Goal: Check status: Check status

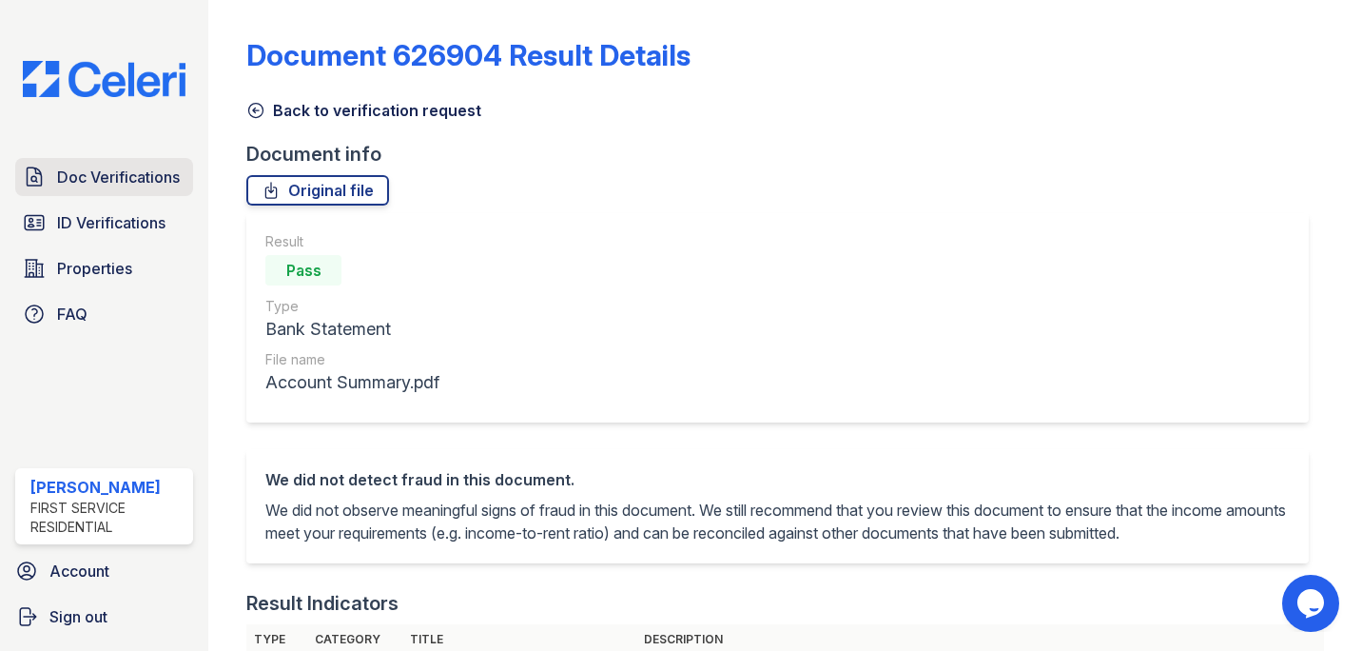
click at [111, 172] on span "Doc Verifications" at bounding box center [118, 177] width 123 height 23
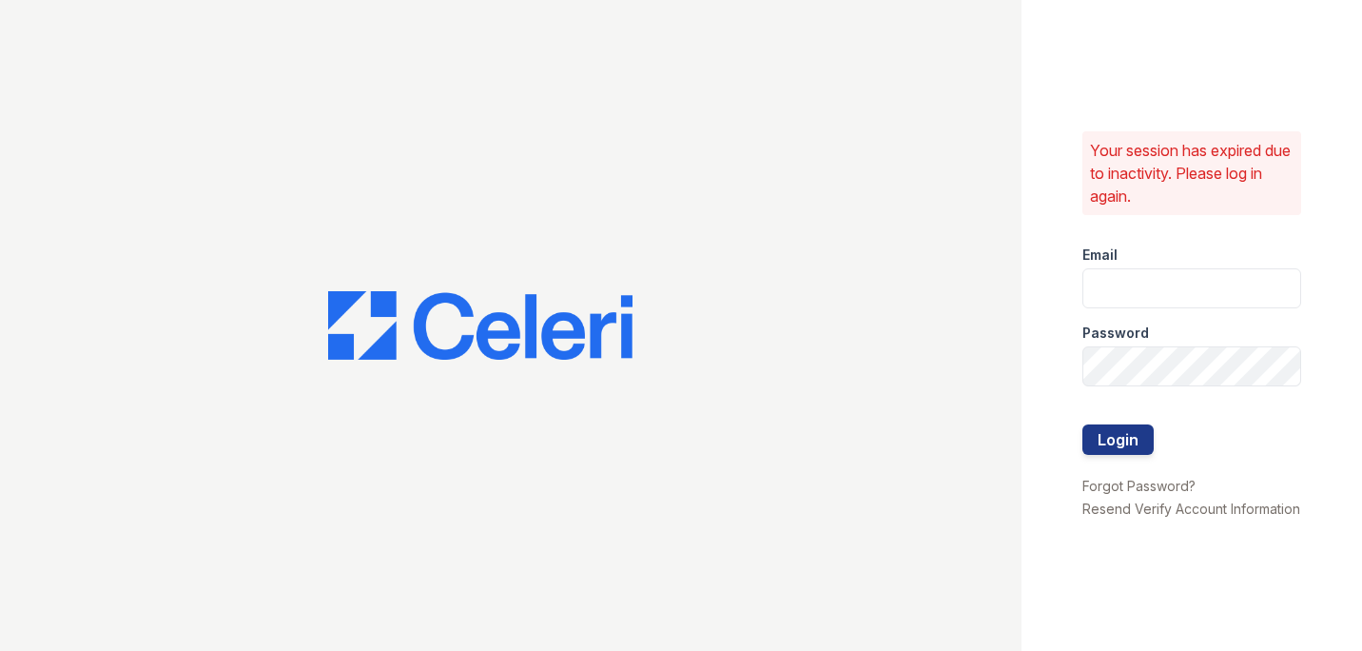
type input "[PERSON_NAME][EMAIL_ADDRESS][PERSON_NAME][PERSON_NAME][DOMAIN_NAME]"
click at [1109, 424] on button "Login" at bounding box center [1118, 439] width 71 height 30
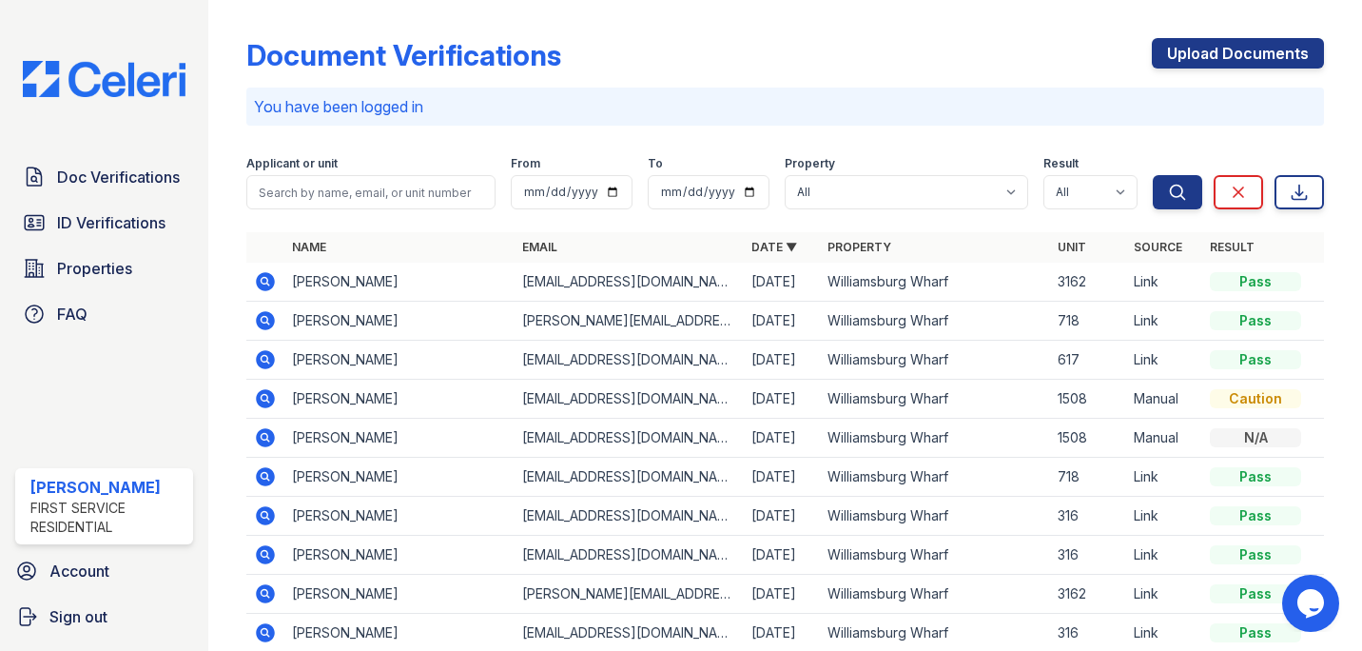
click at [264, 278] on icon at bounding box center [264, 280] width 5 height 5
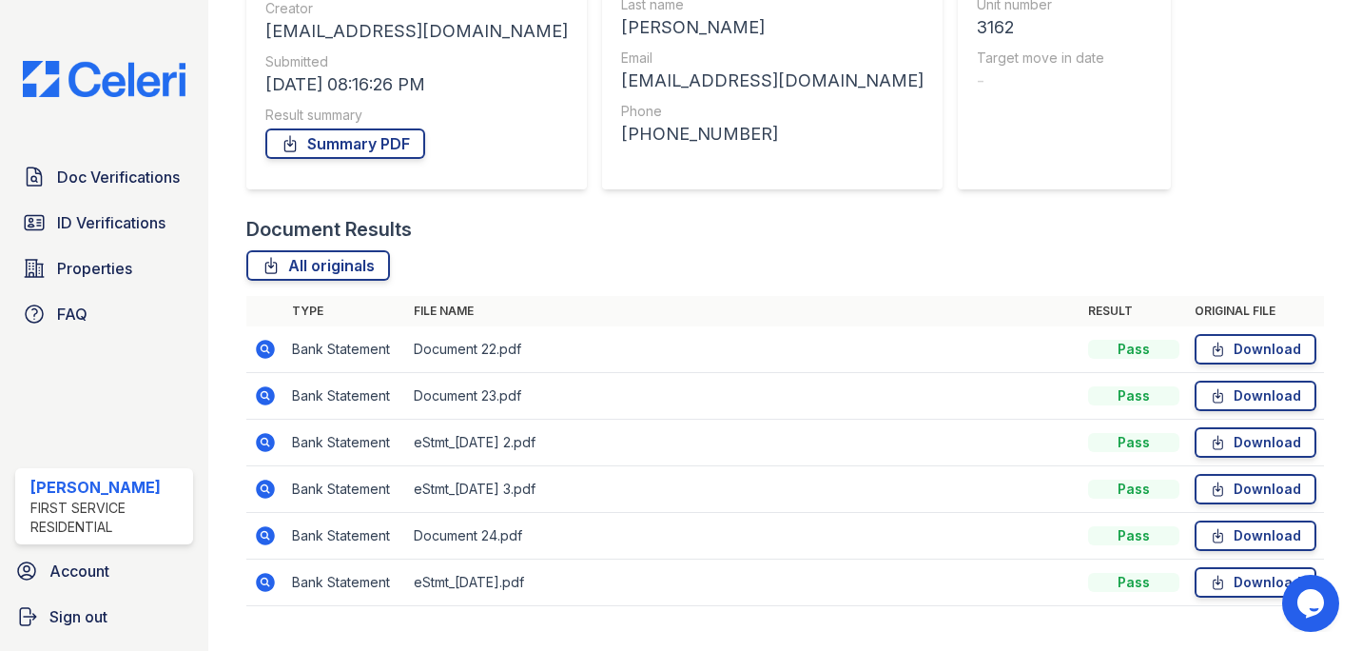
scroll to position [291, 0]
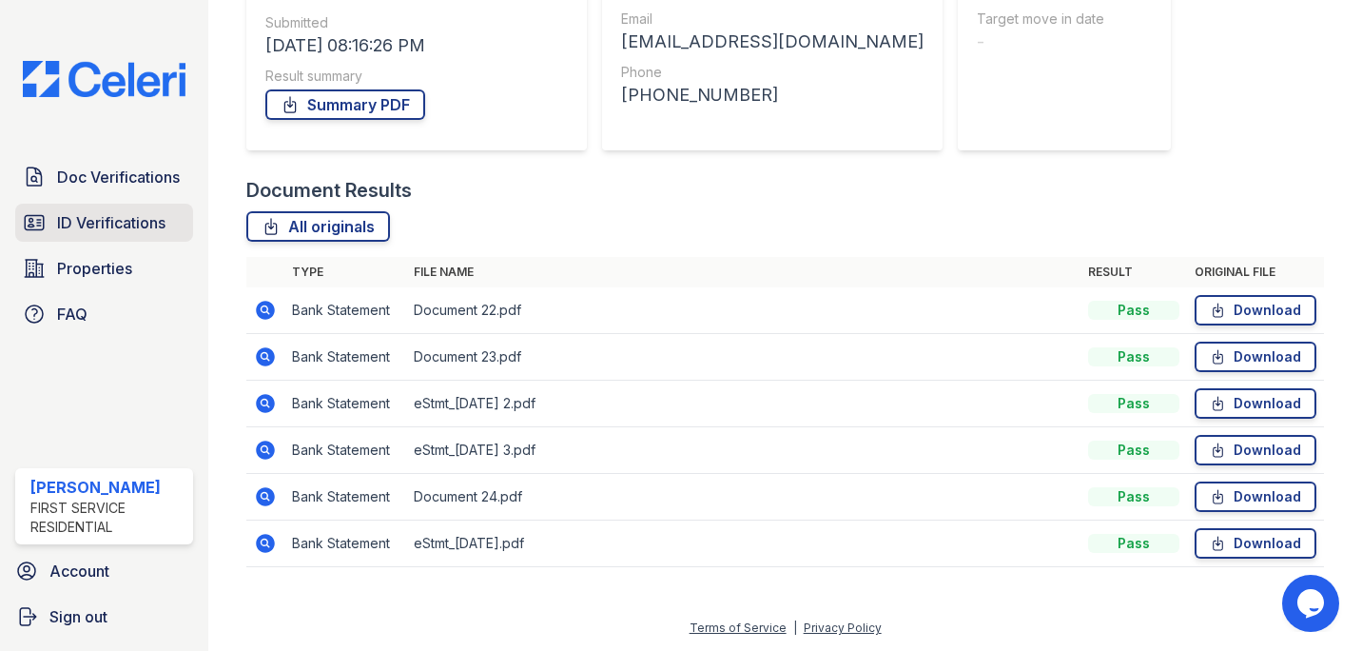
click at [92, 220] on span "ID Verifications" at bounding box center [111, 222] width 108 height 23
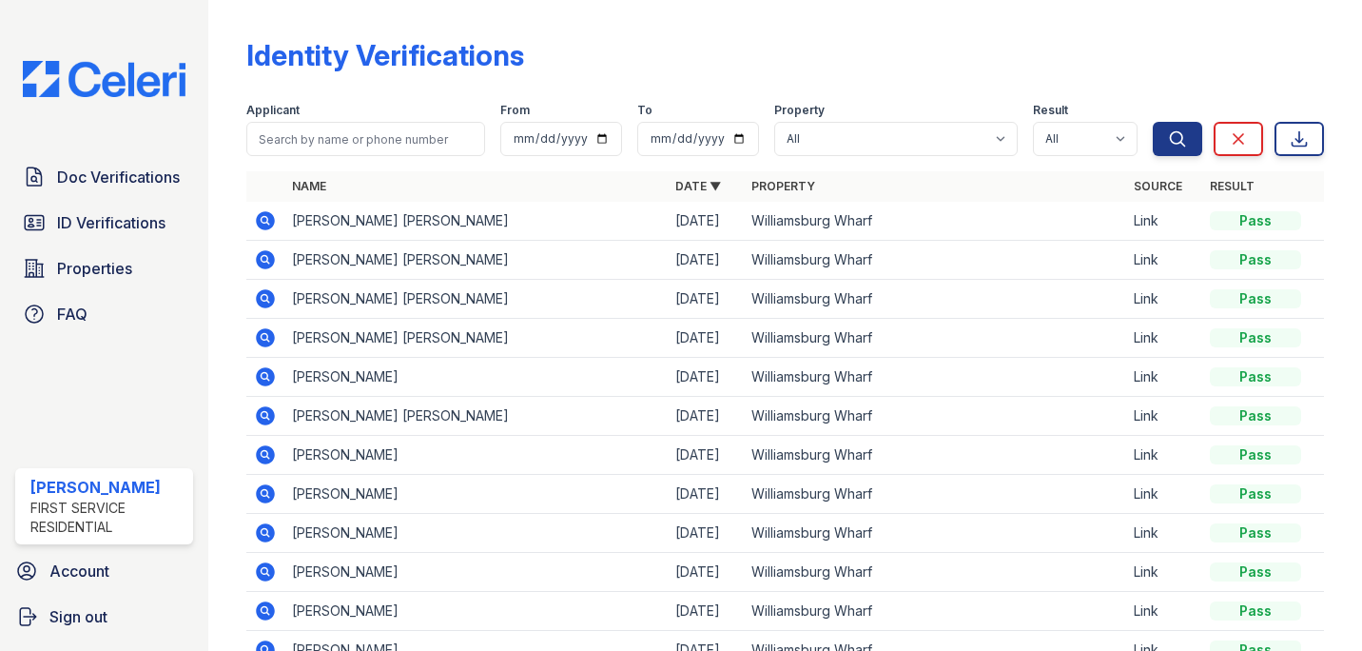
click at [262, 220] on icon at bounding box center [265, 220] width 23 height 23
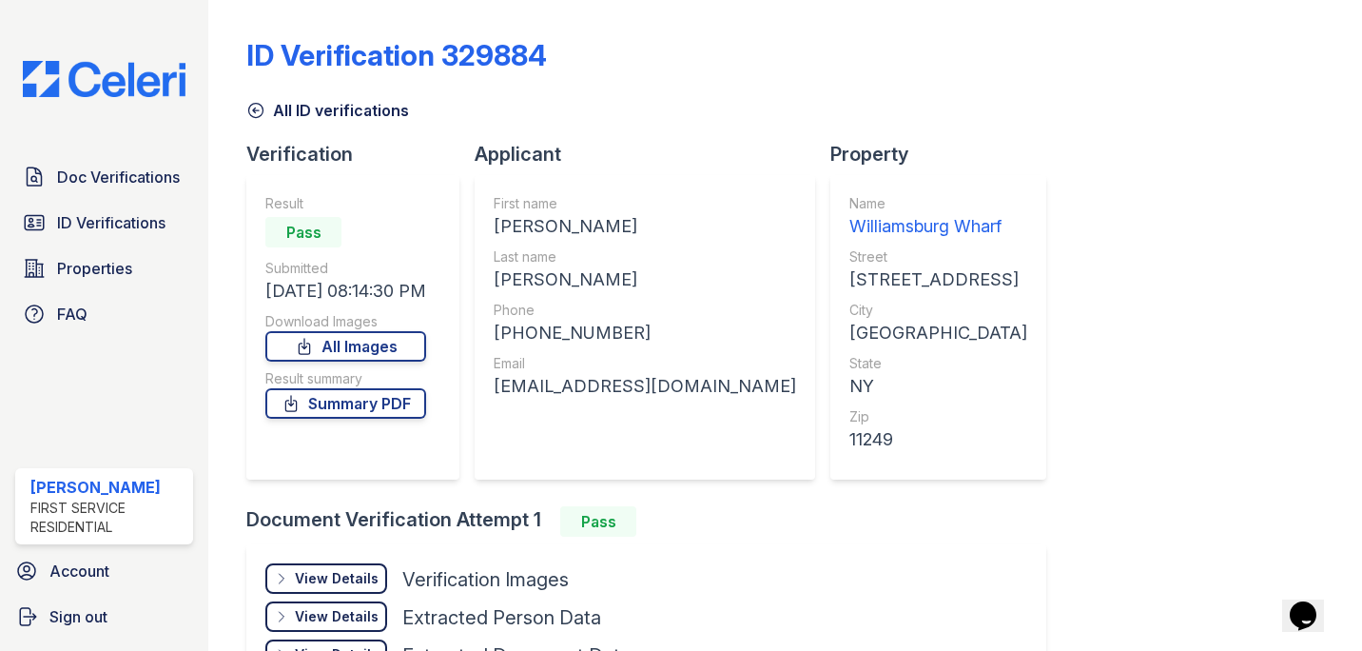
click at [283, 582] on icon at bounding box center [281, 578] width 15 height 15
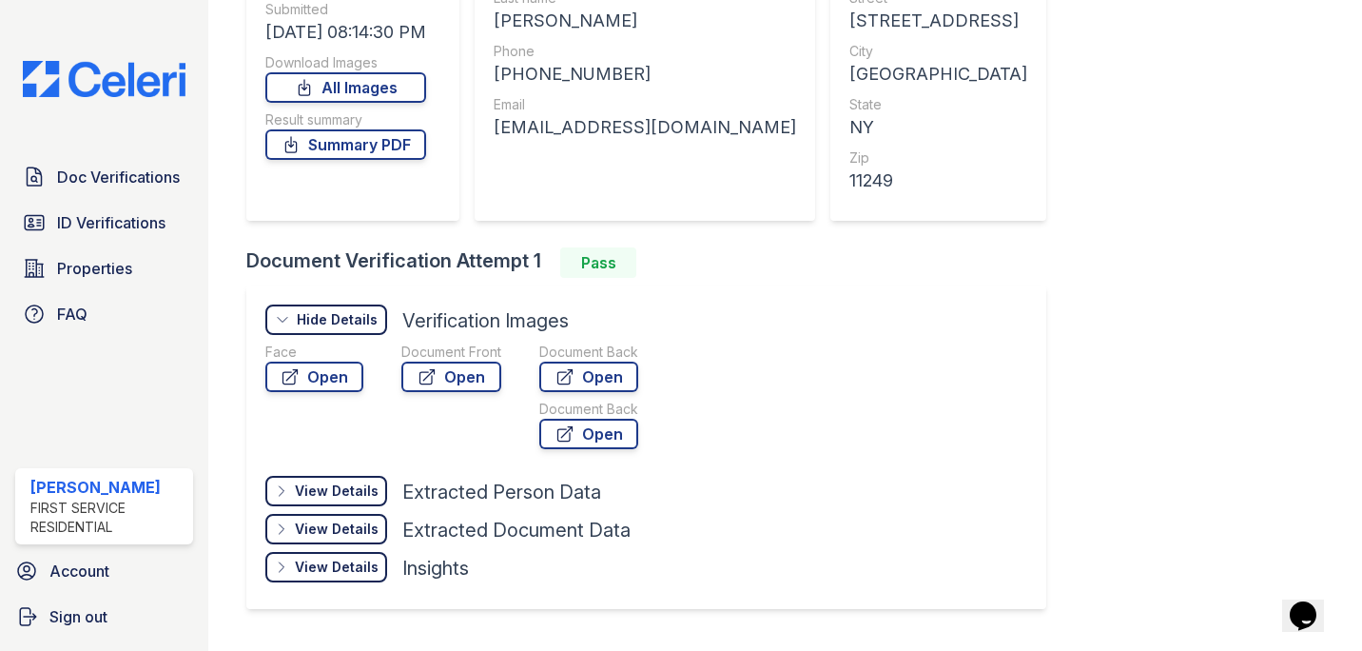
scroll to position [261, 0]
click at [453, 370] on link "Open" at bounding box center [451, 375] width 100 height 30
click at [127, 208] on link "ID Verifications" at bounding box center [104, 223] width 178 height 38
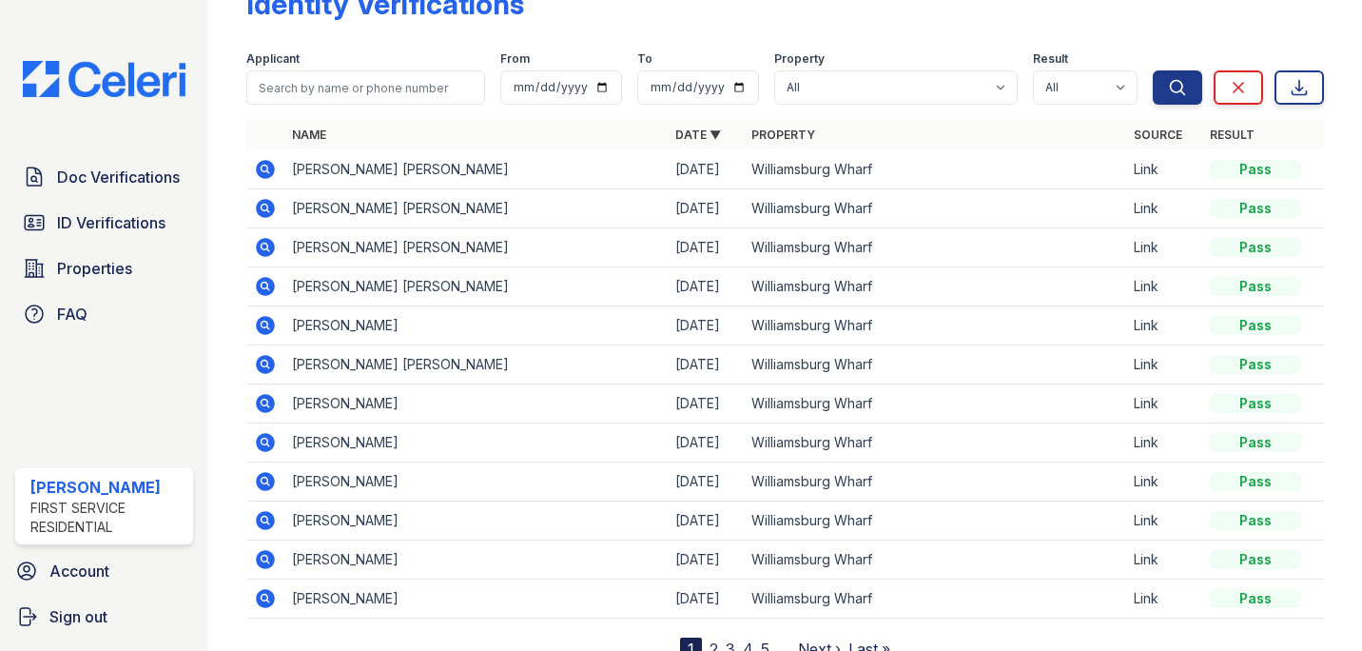
scroll to position [52, 0]
click at [266, 527] on icon at bounding box center [265, 519] width 19 height 19
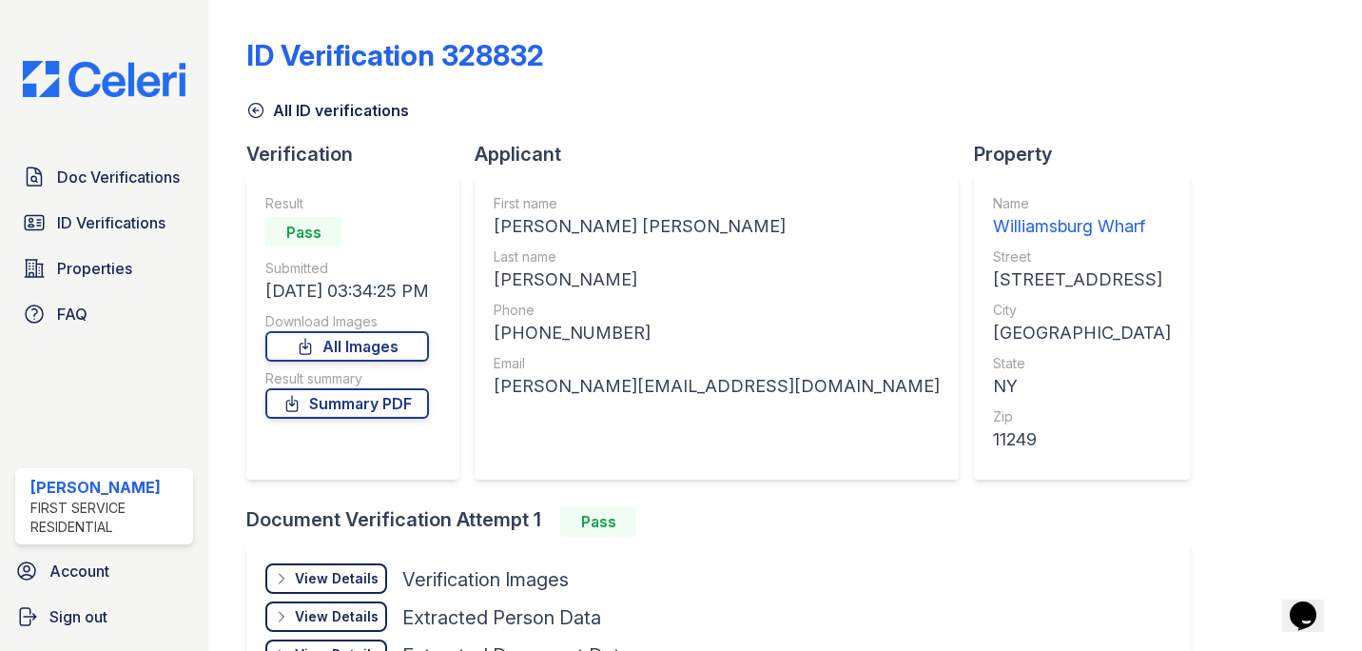
click at [285, 579] on icon at bounding box center [281, 578] width 15 height 15
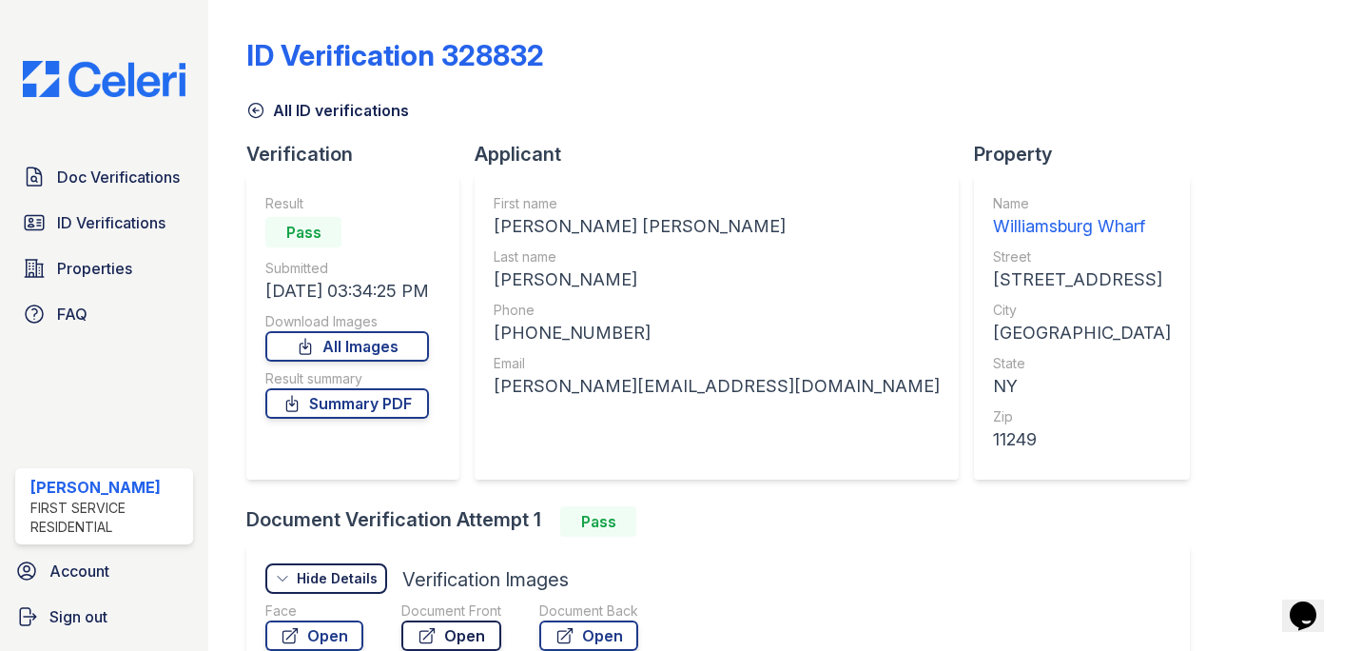
click at [451, 627] on link "Open" at bounding box center [451, 635] width 100 height 30
click at [77, 185] on span "Doc Verifications" at bounding box center [118, 177] width 123 height 23
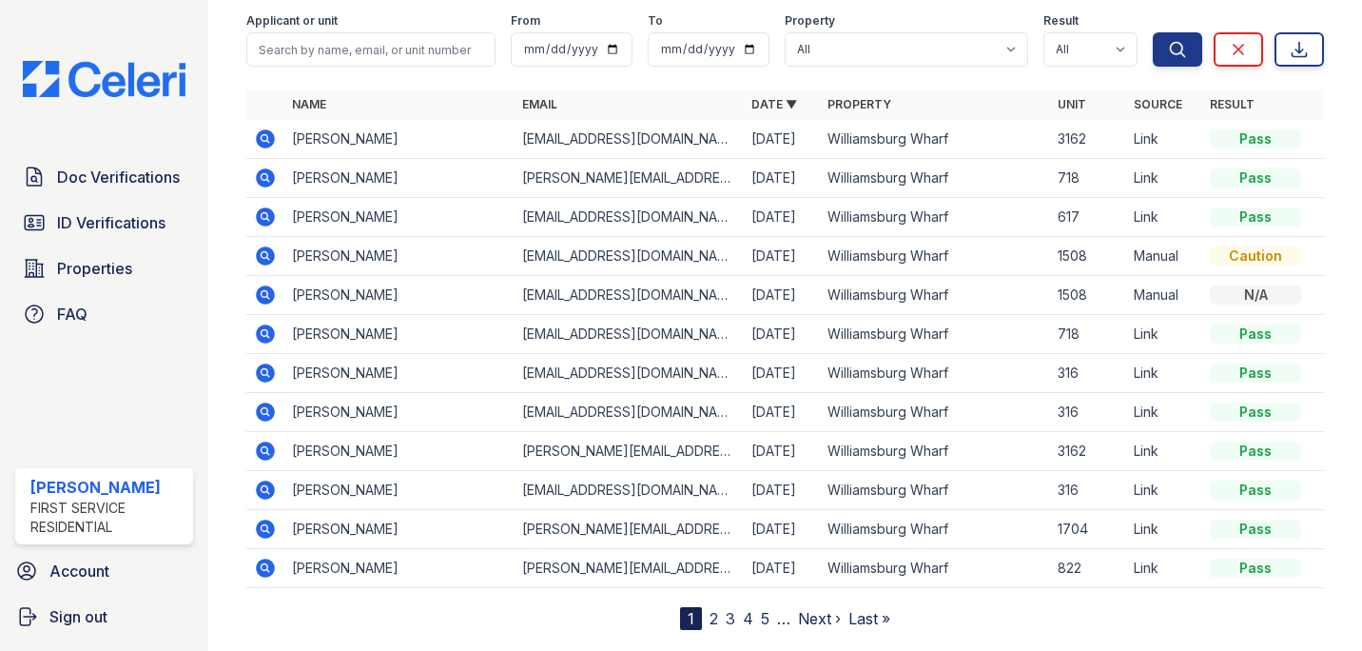
scroll to position [90, 0]
click at [266, 447] on icon at bounding box center [265, 450] width 23 height 23
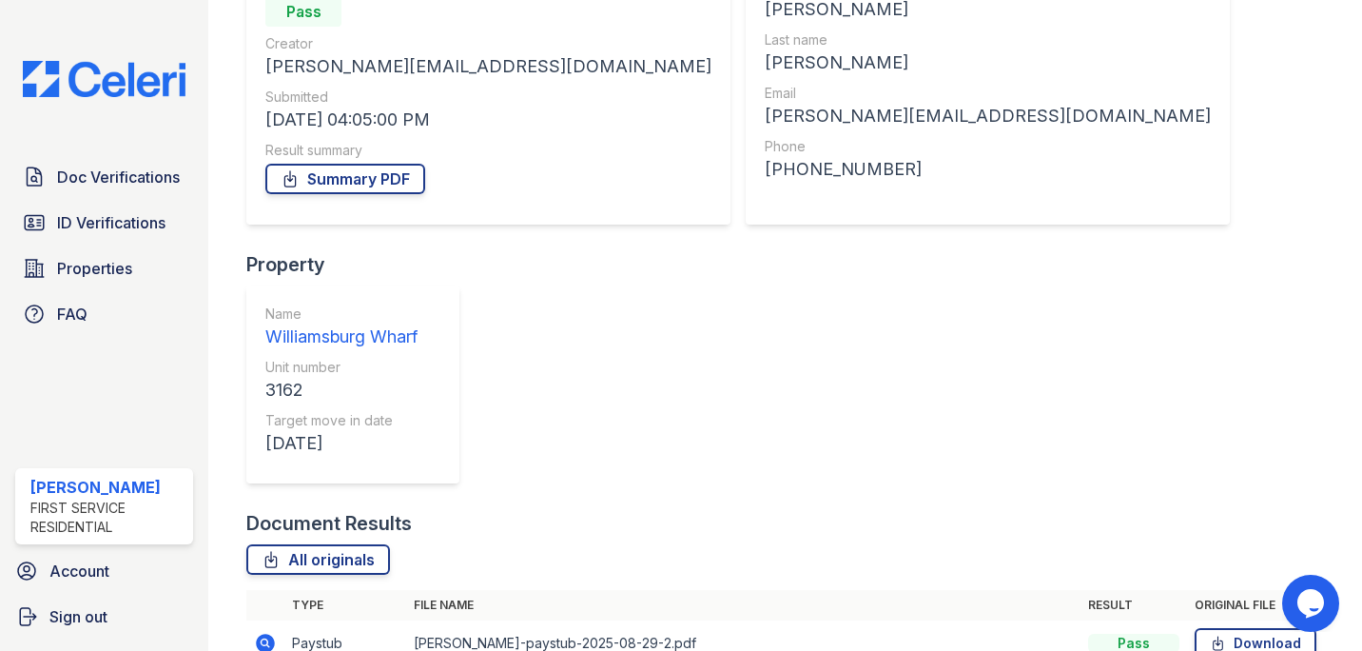
scroll to position [244, 0]
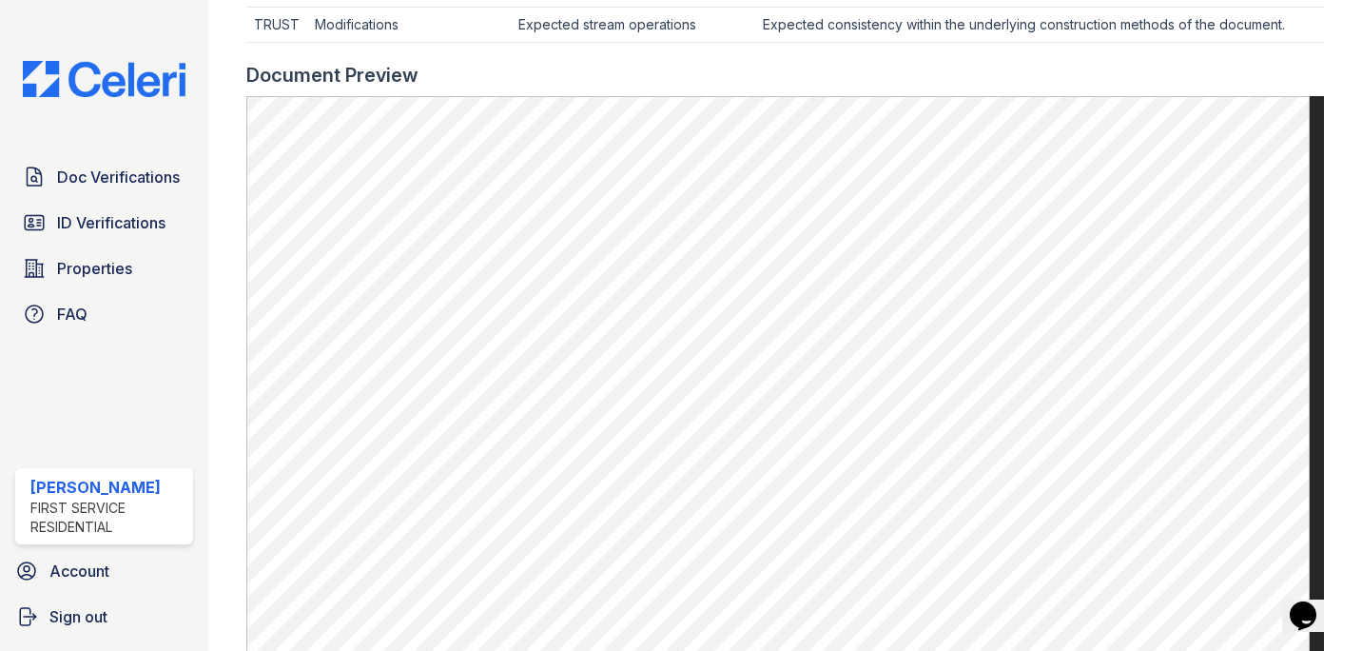
scroll to position [795, 0]
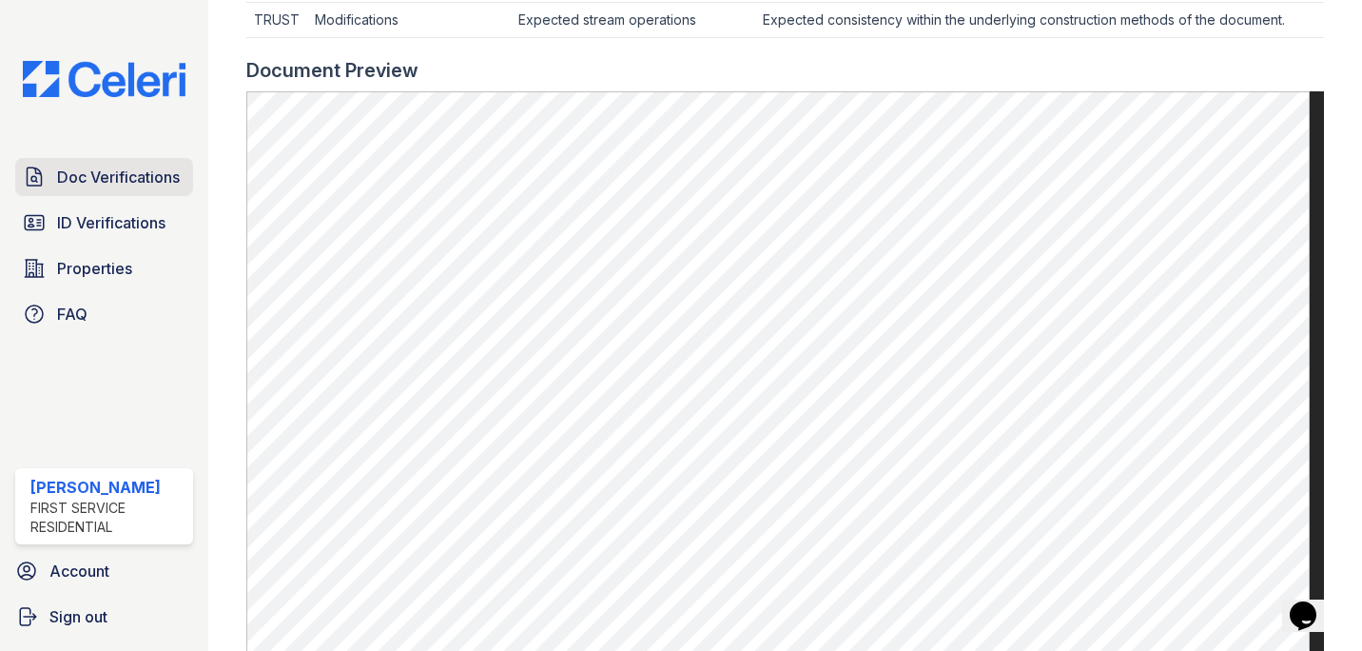
click at [107, 163] on link "Doc Verifications" at bounding box center [104, 177] width 178 height 38
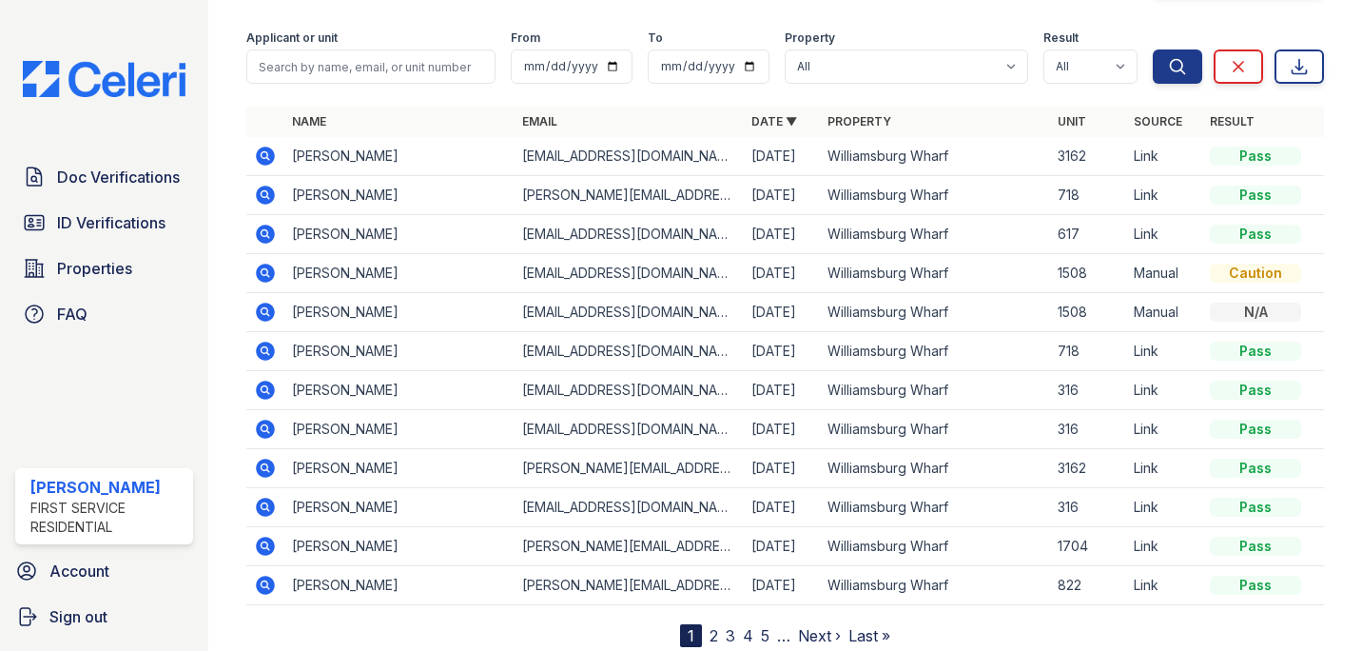
scroll to position [92, 0]
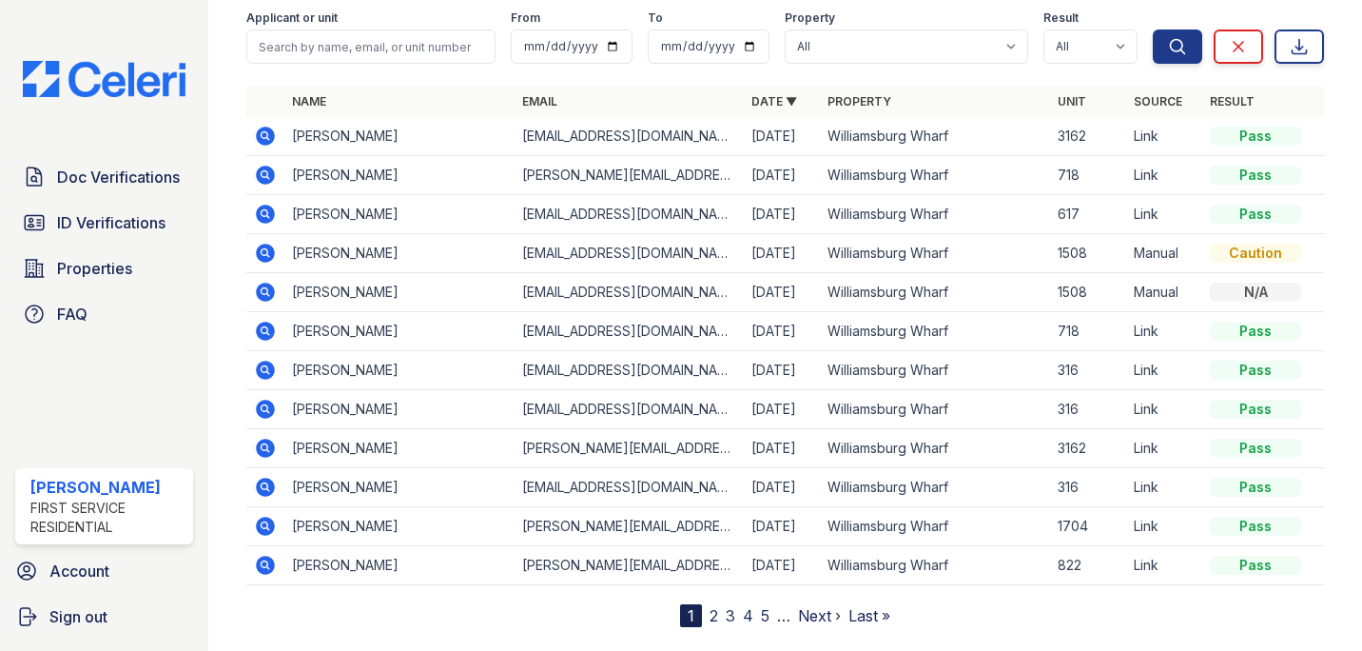
click at [264, 169] on icon at bounding box center [265, 175] width 19 height 19
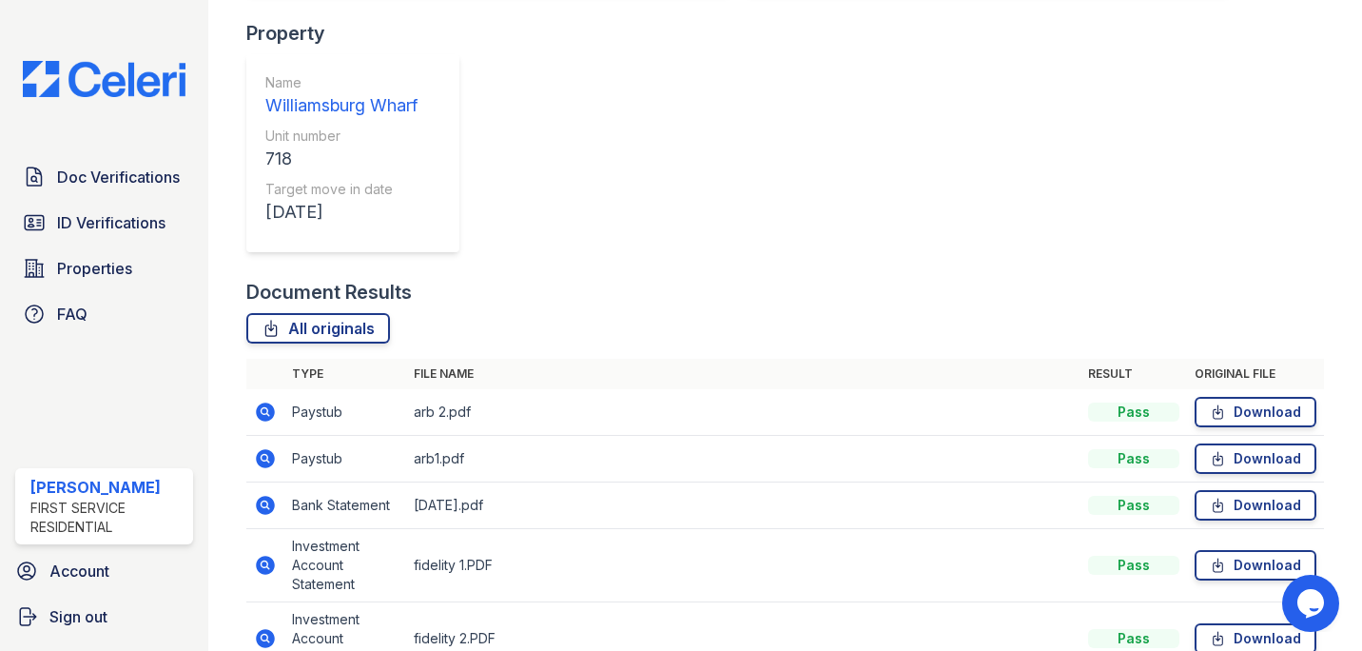
scroll to position [447, 0]
click at [271, 450] on icon at bounding box center [265, 459] width 19 height 19
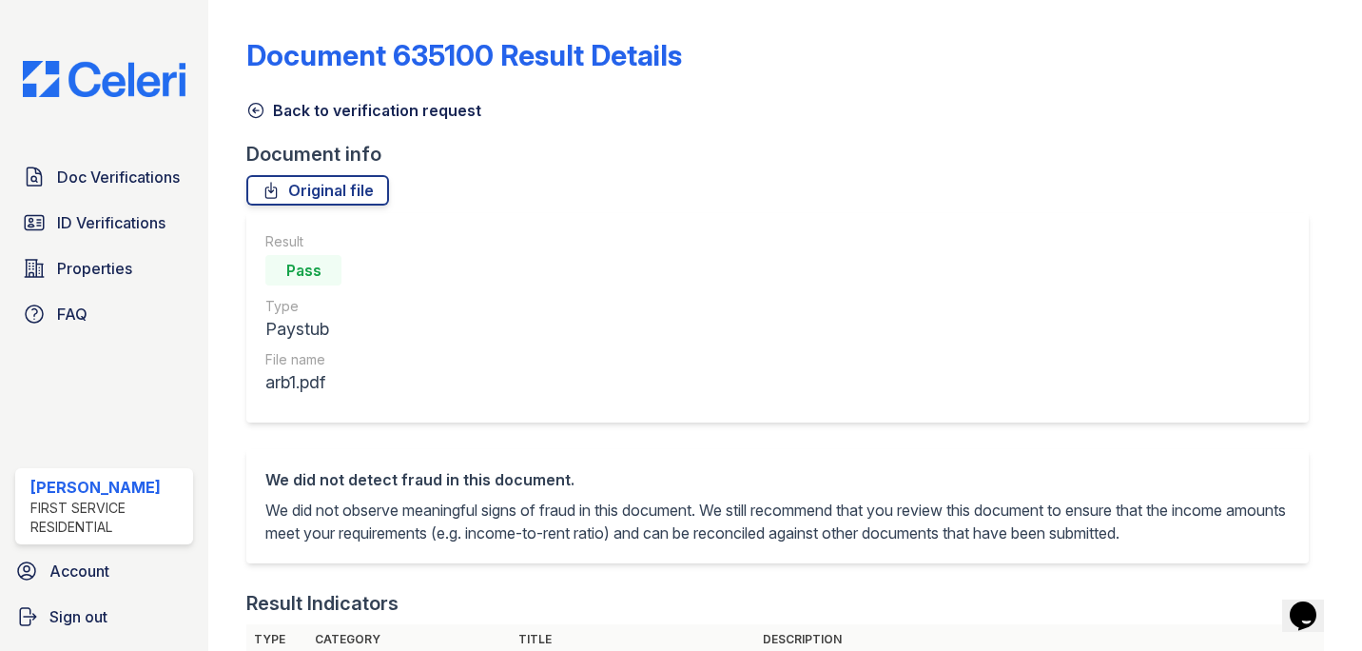
click at [254, 105] on icon at bounding box center [255, 110] width 19 height 19
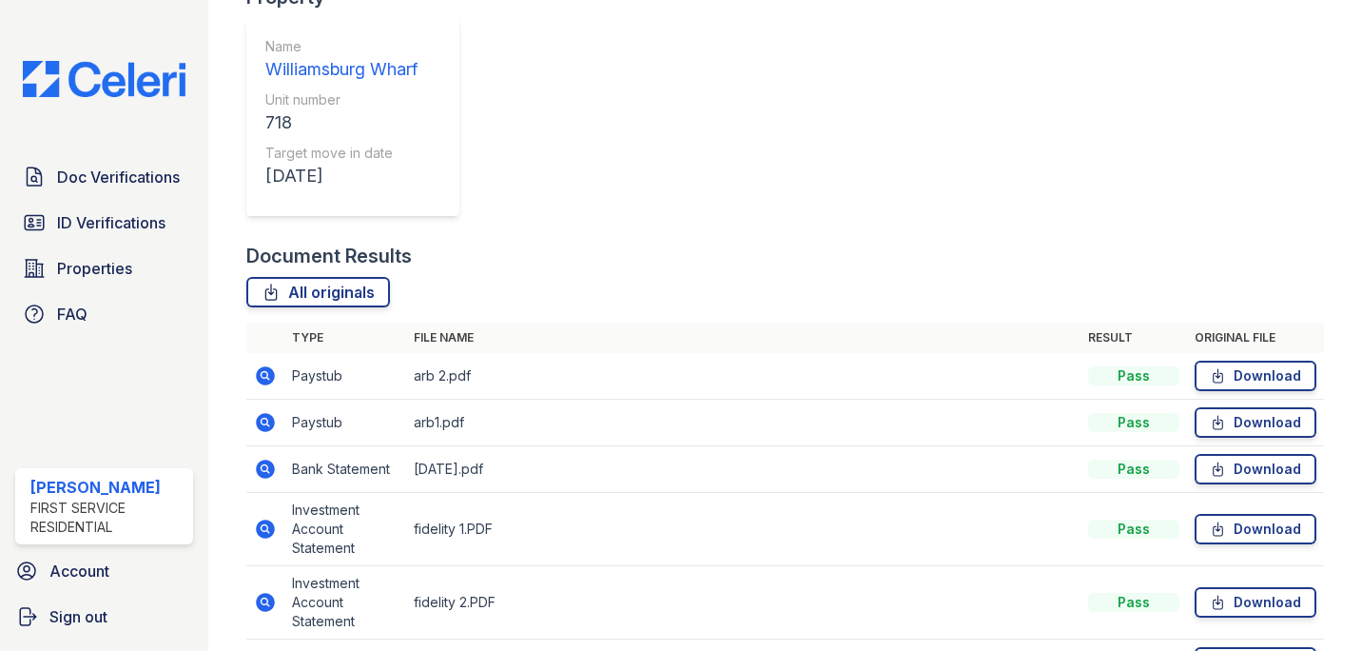
scroll to position [531, 0]
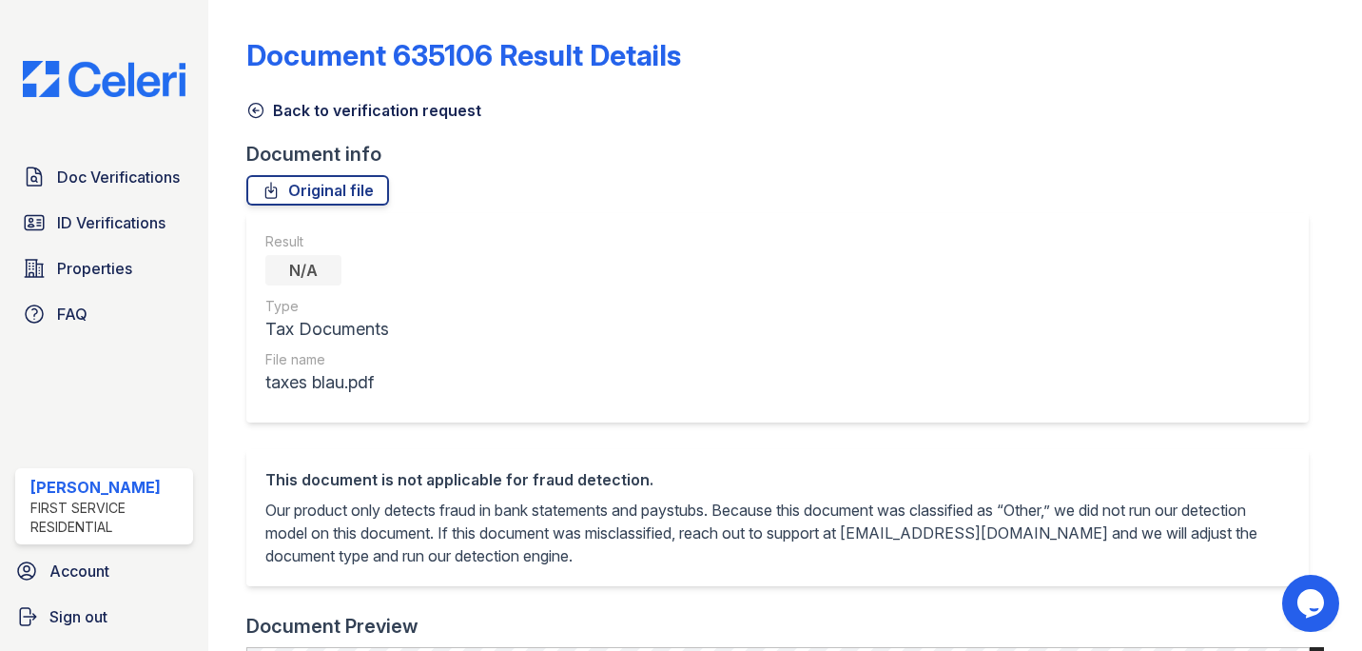
click at [256, 110] on icon at bounding box center [256, 111] width 14 height 14
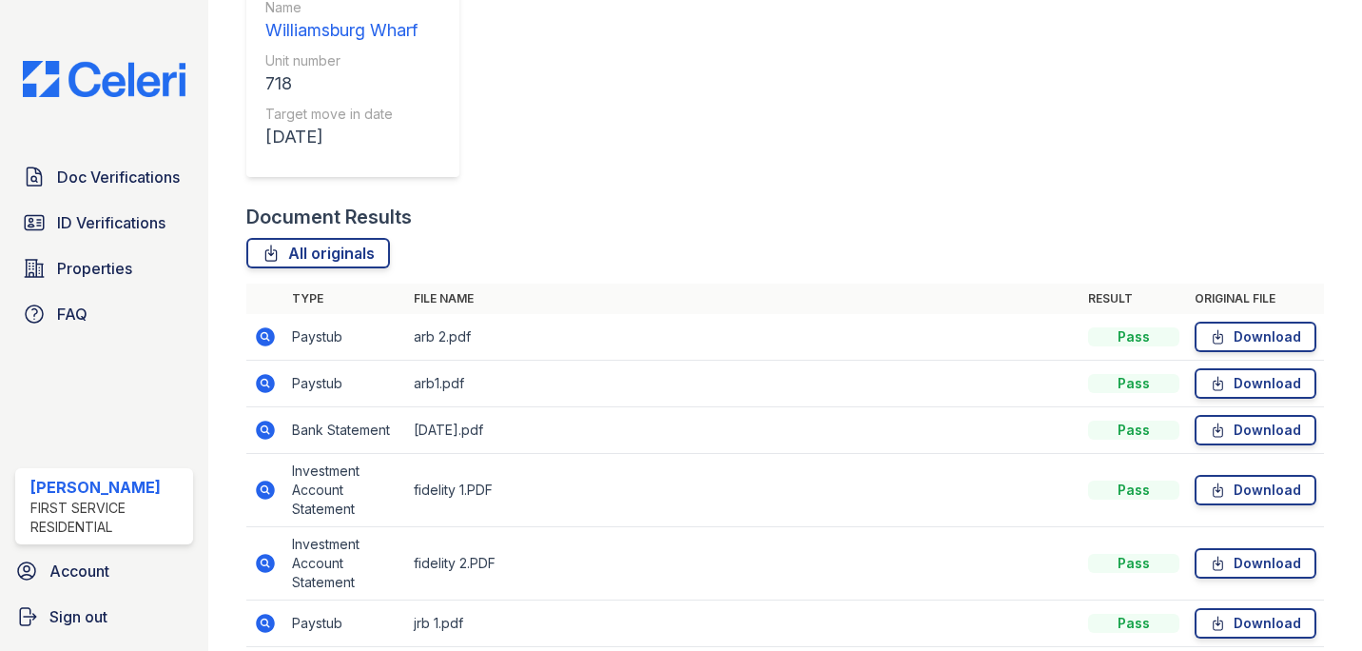
scroll to position [531, 0]
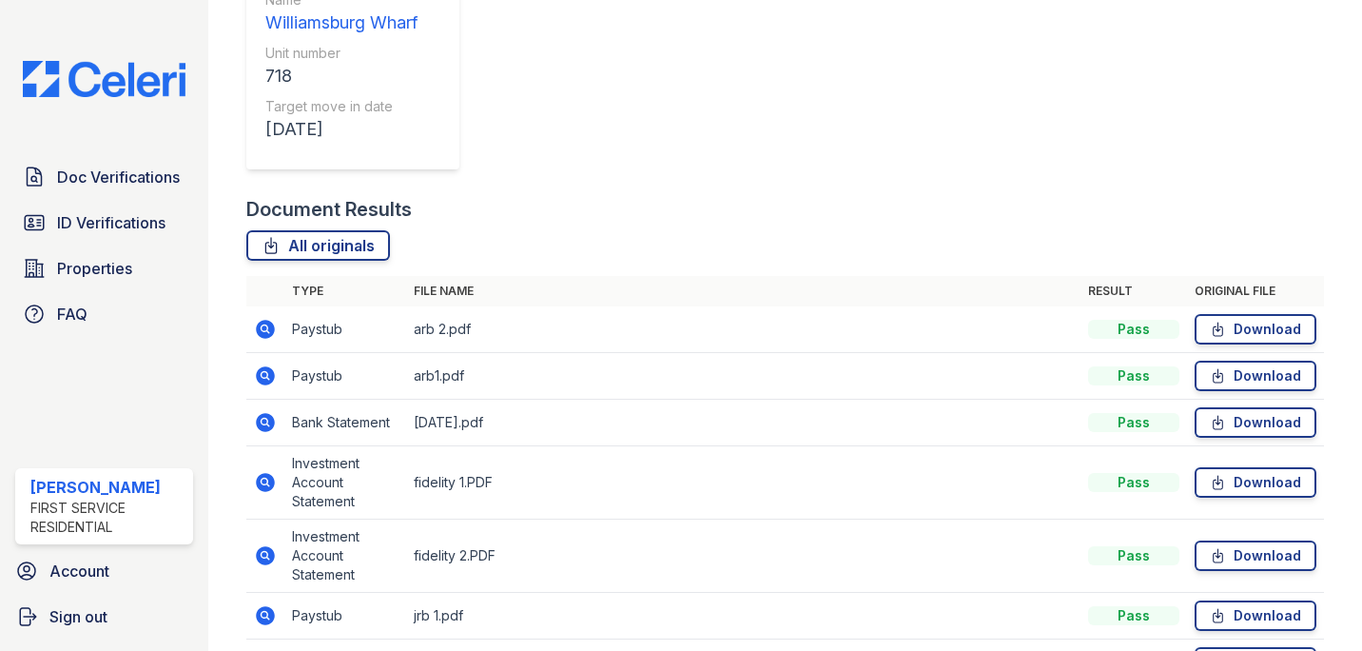
click at [264, 650] on icon at bounding box center [265, 662] width 23 height 23
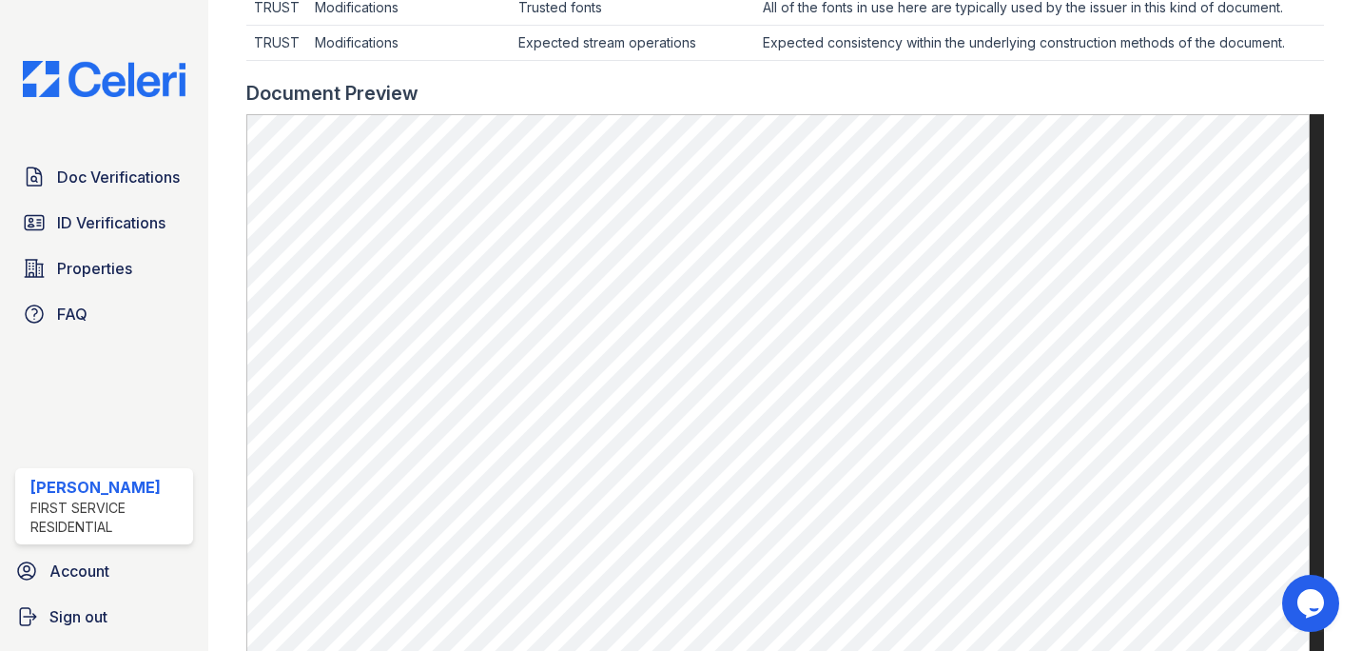
scroll to position [772, 0]
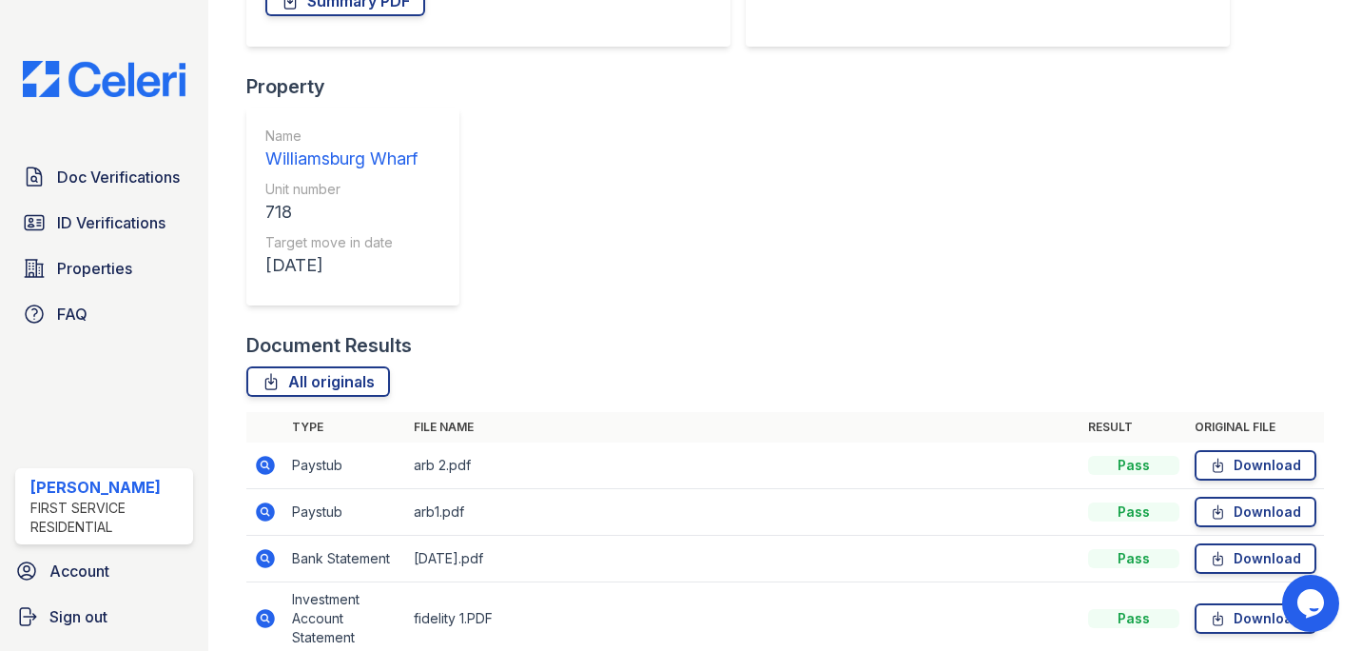
scroll to position [396, 0]
click at [272, 608] on icon at bounding box center [265, 617] width 19 height 19
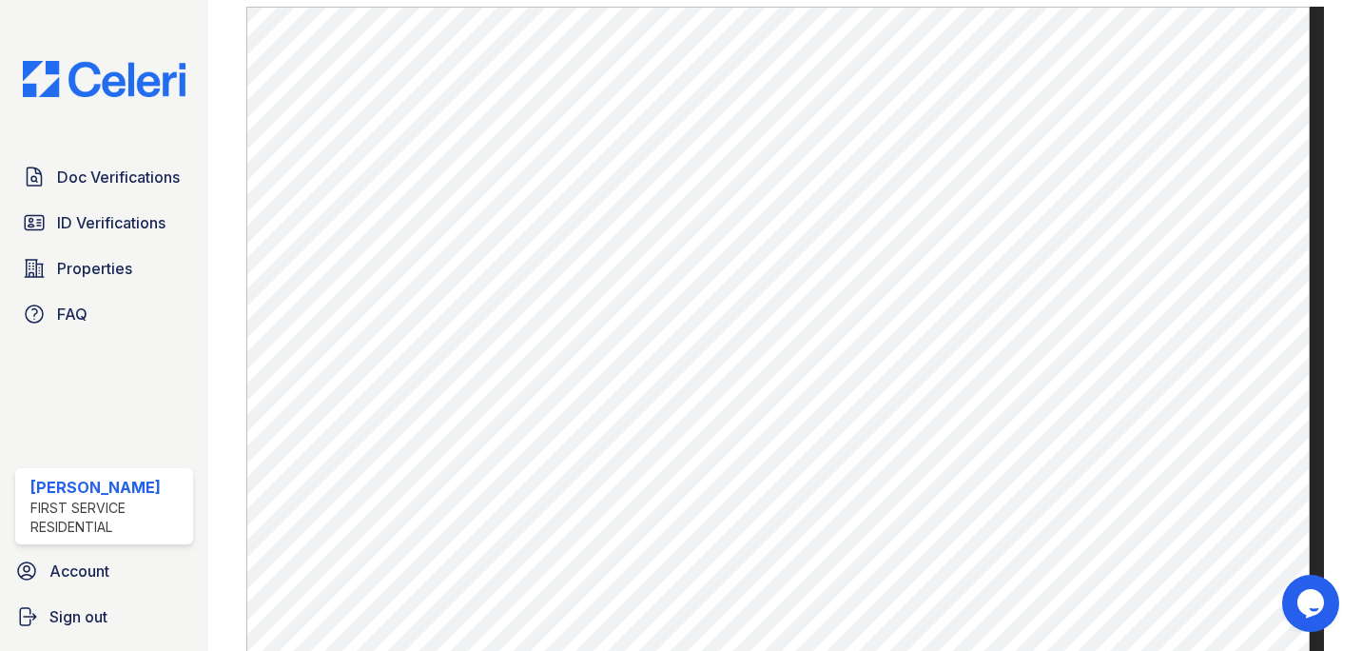
scroll to position [984, 0]
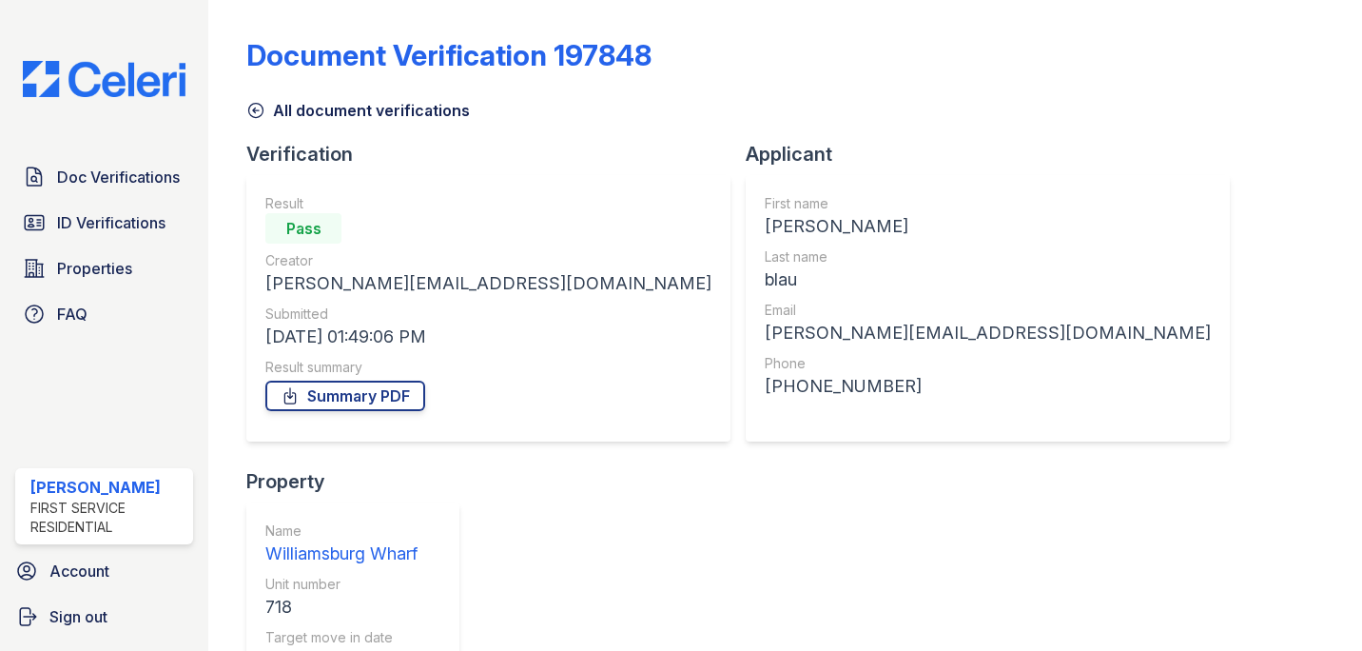
click at [259, 105] on icon at bounding box center [255, 110] width 19 height 19
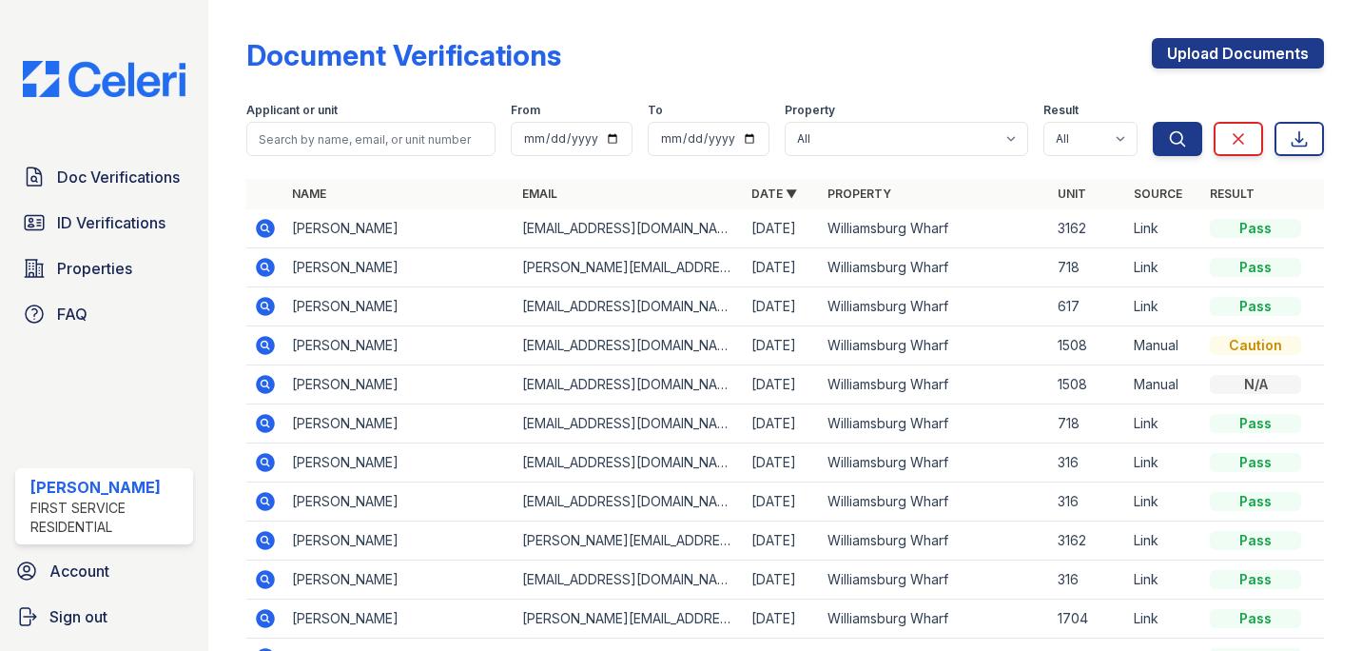
click at [266, 263] on icon at bounding box center [265, 267] width 19 height 19
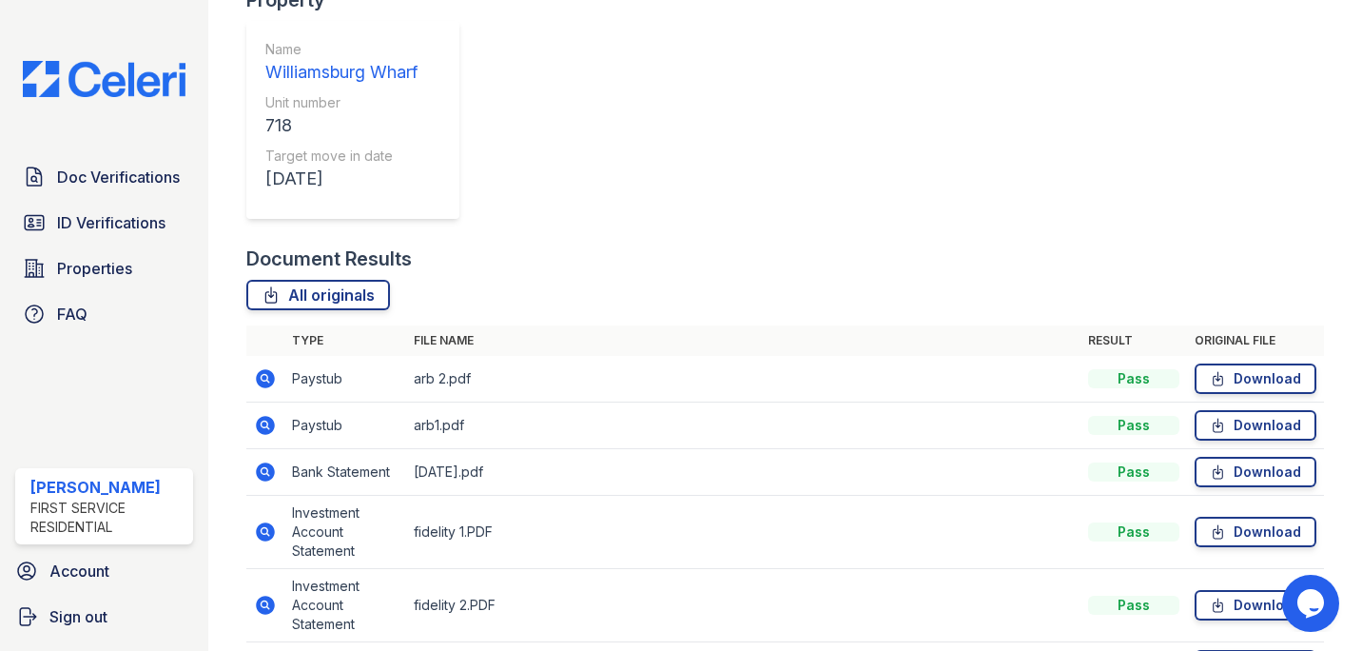
scroll to position [482, 0]
click at [269, 461] on icon at bounding box center [265, 470] width 19 height 19
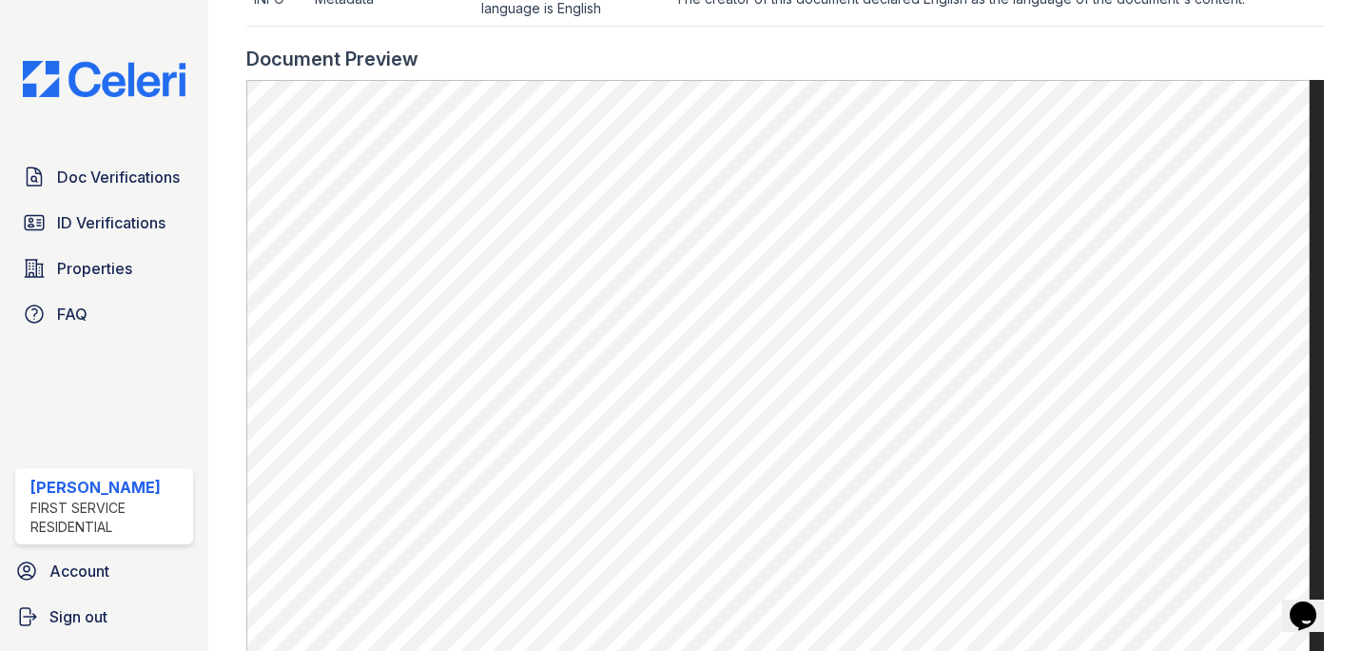
scroll to position [1030, 0]
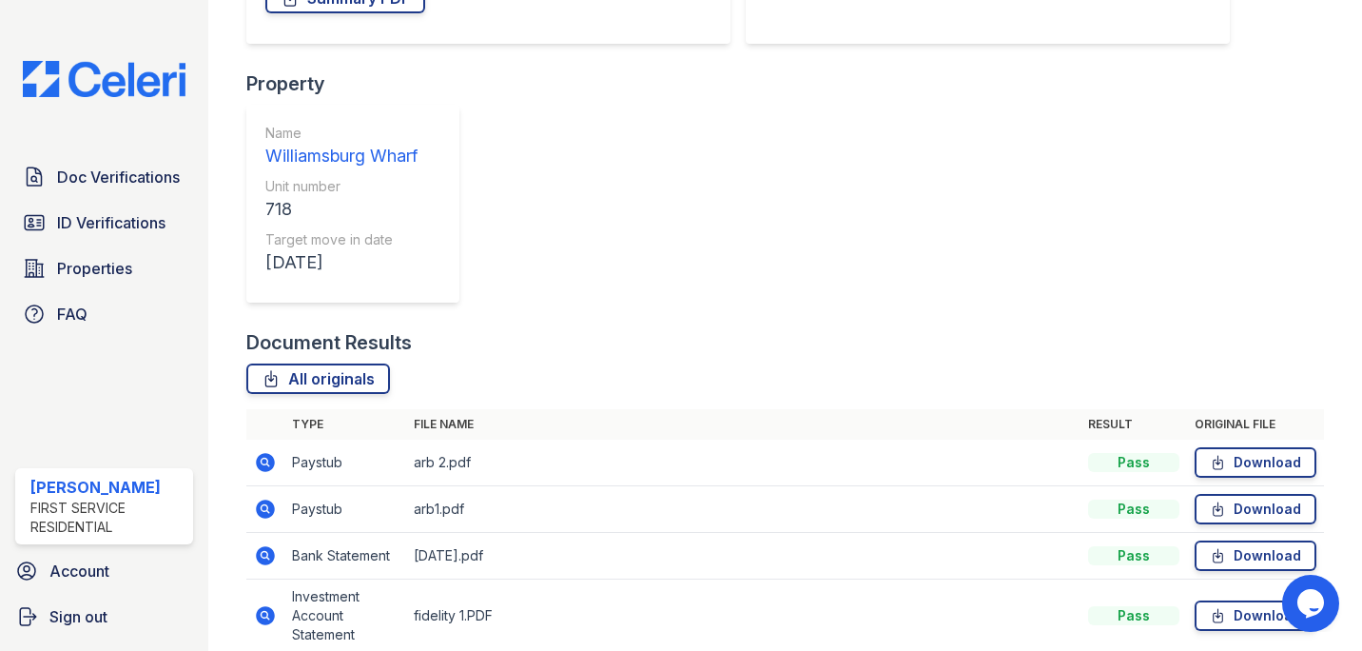
scroll to position [531, 0]
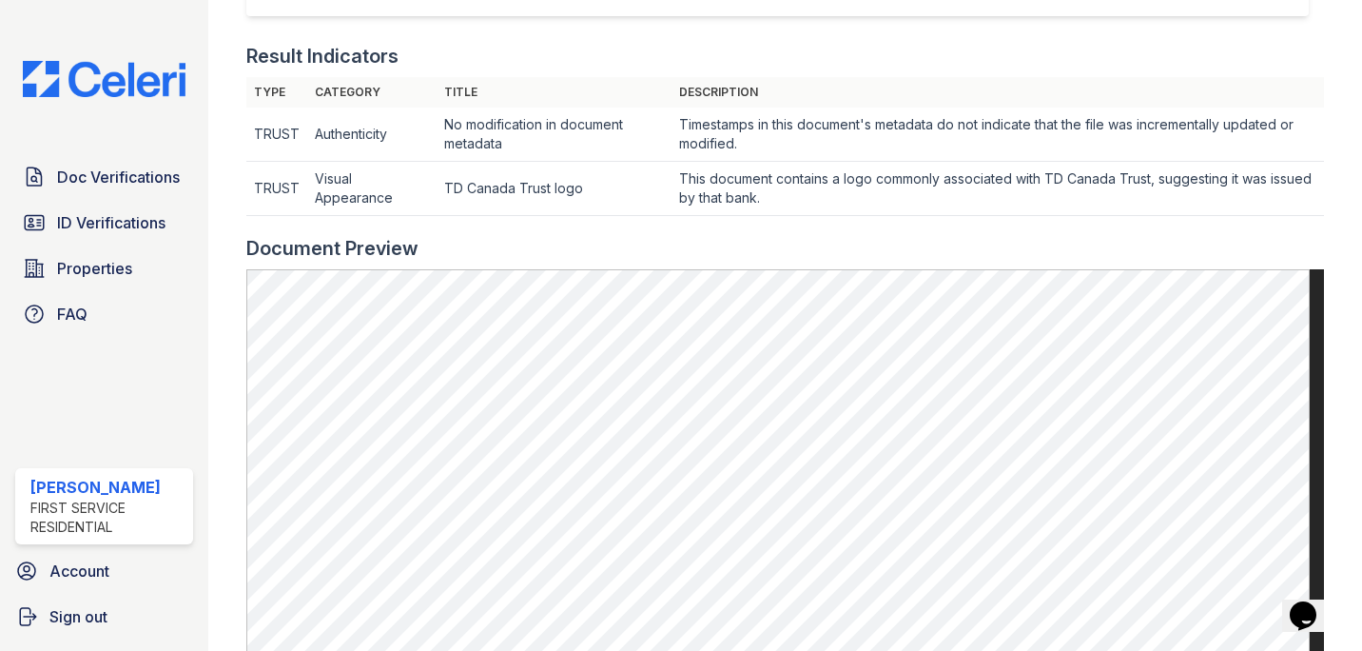
scroll to position [550, 0]
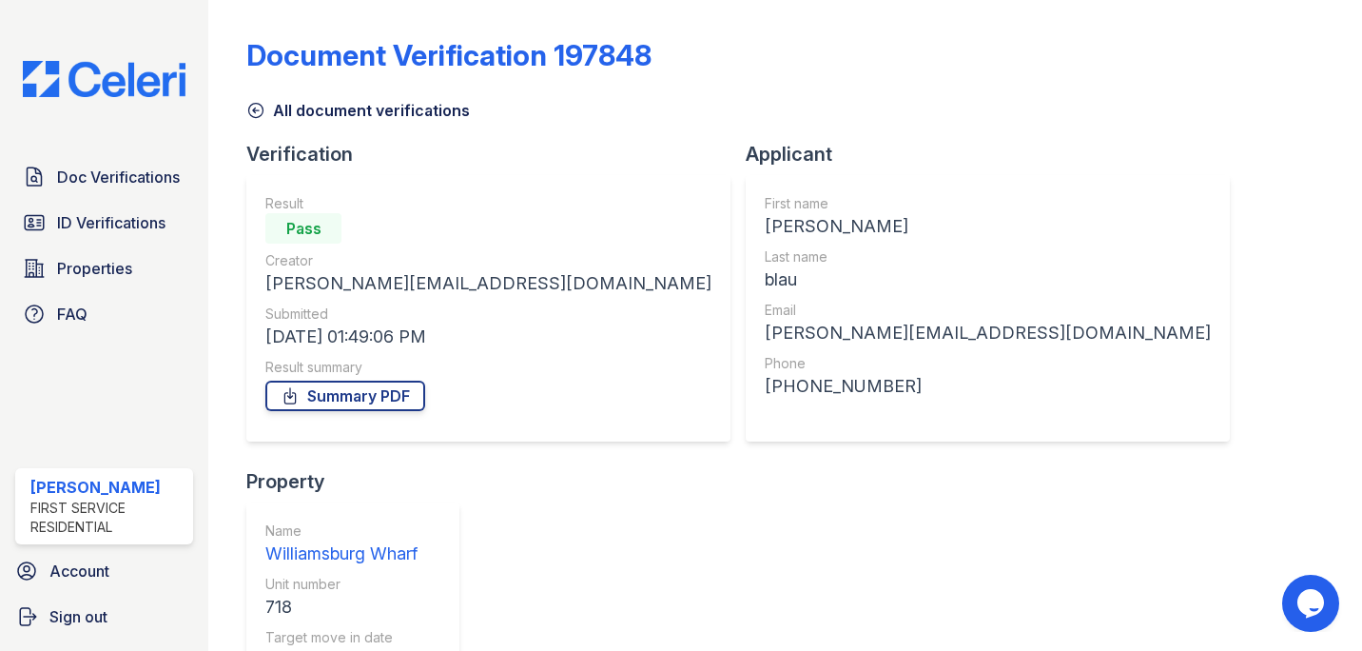
click at [257, 102] on icon at bounding box center [255, 110] width 19 height 19
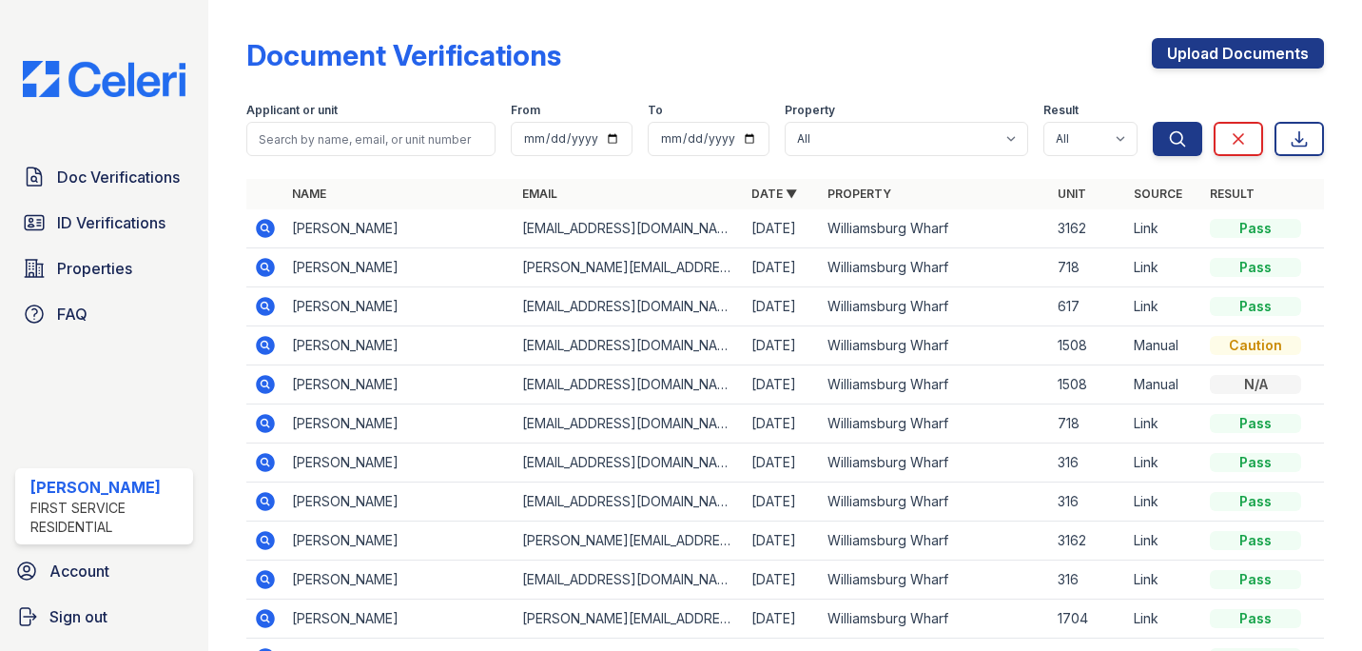
click at [263, 264] on icon at bounding box center [264, 266] width 5 height 5
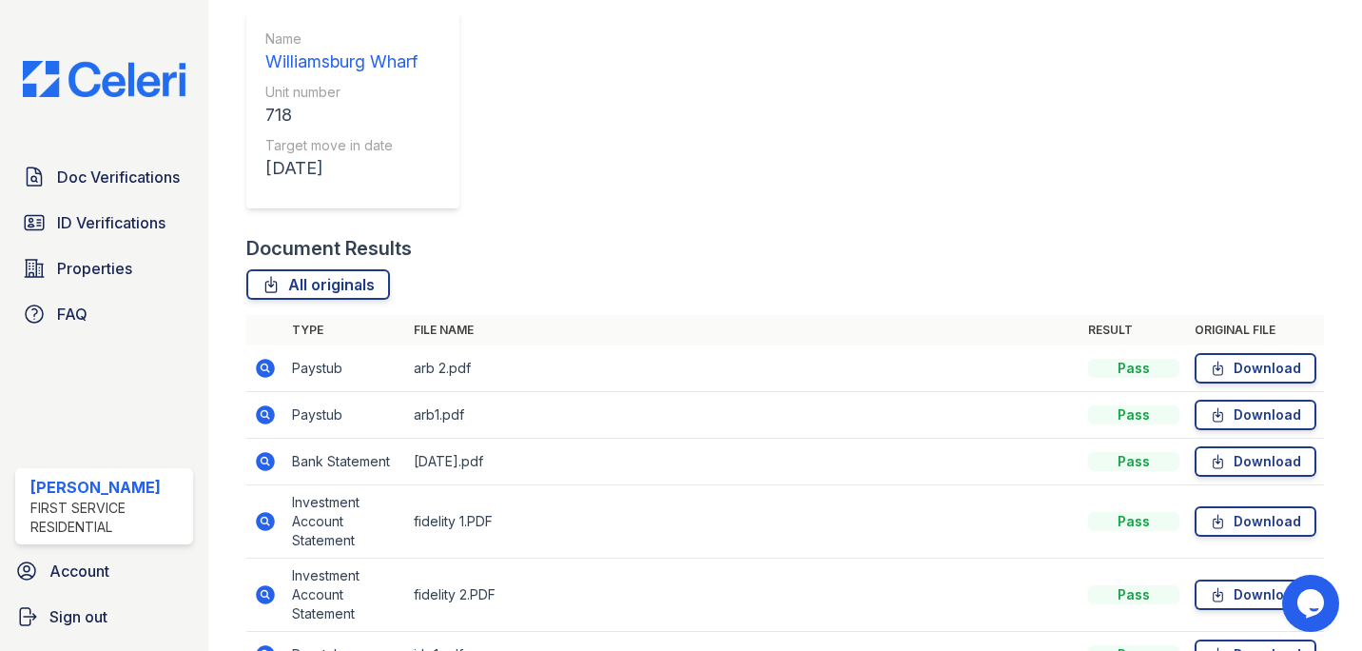
scroll to position [515, 0]
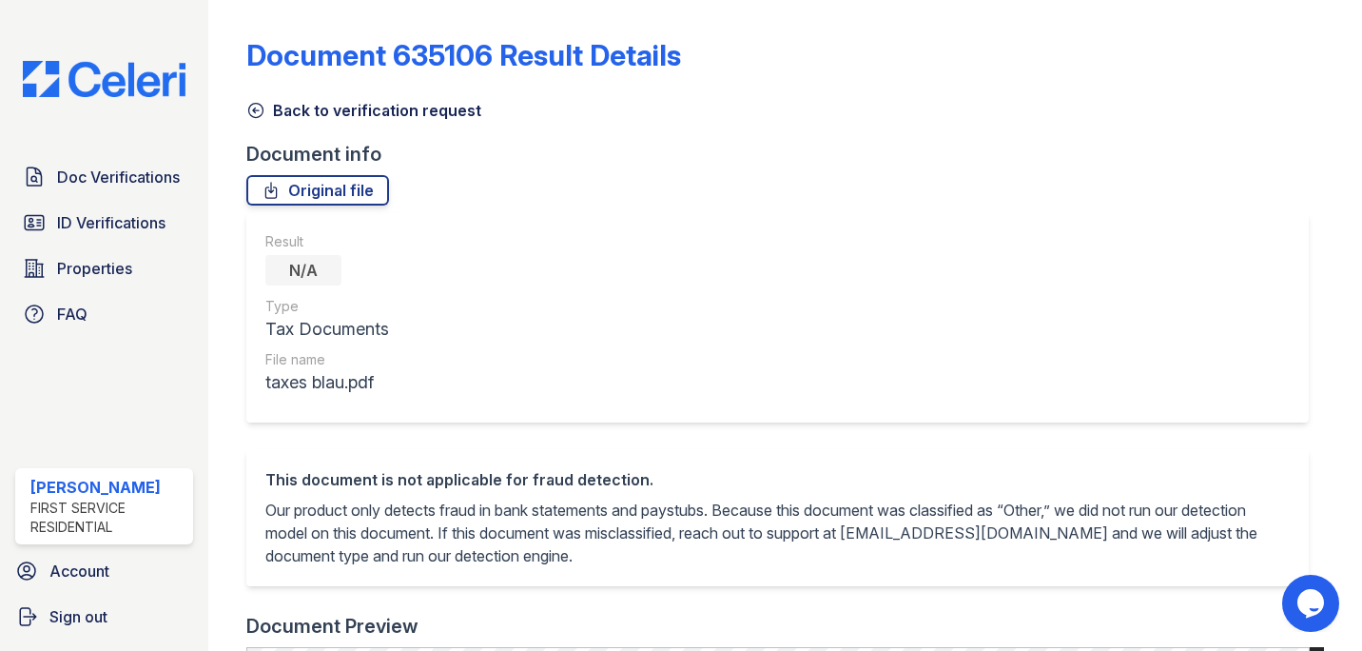
click at [259, 103] on icon at bounding box center [255, 110] width 19 height 19
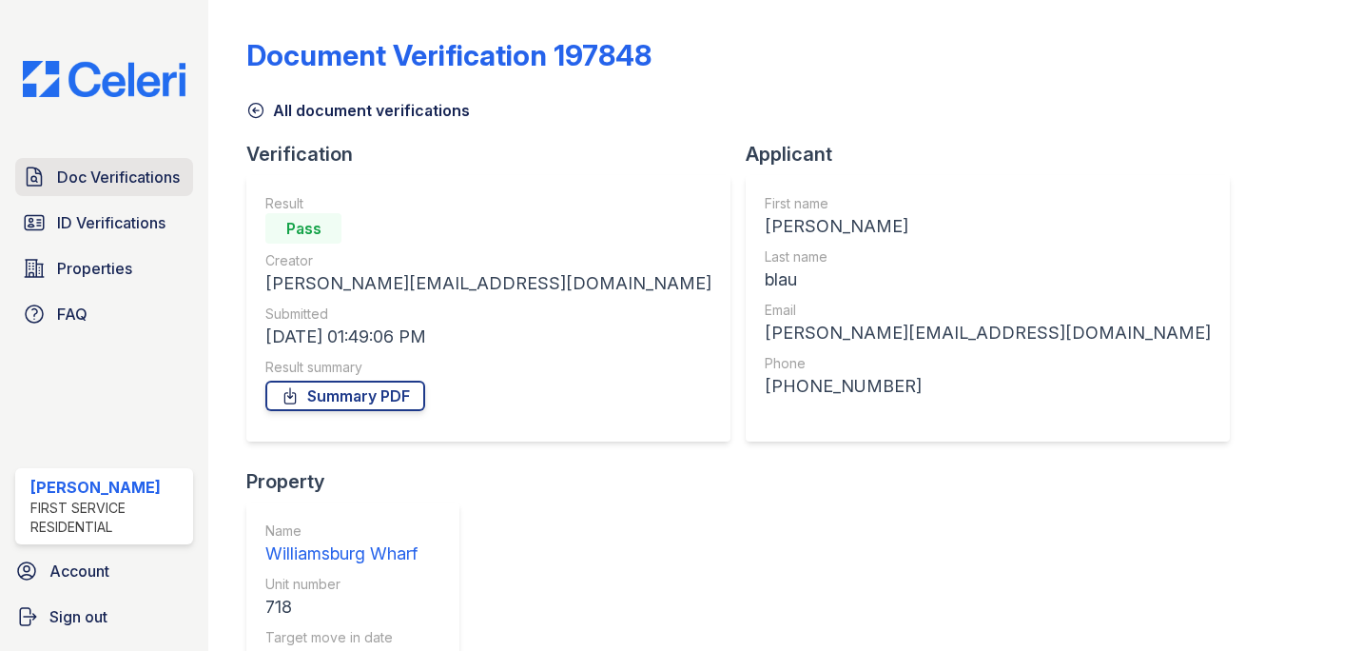
click at [156, 168] on span "Doc Verifications" at bounding box center [118, 177] width 123 height 23
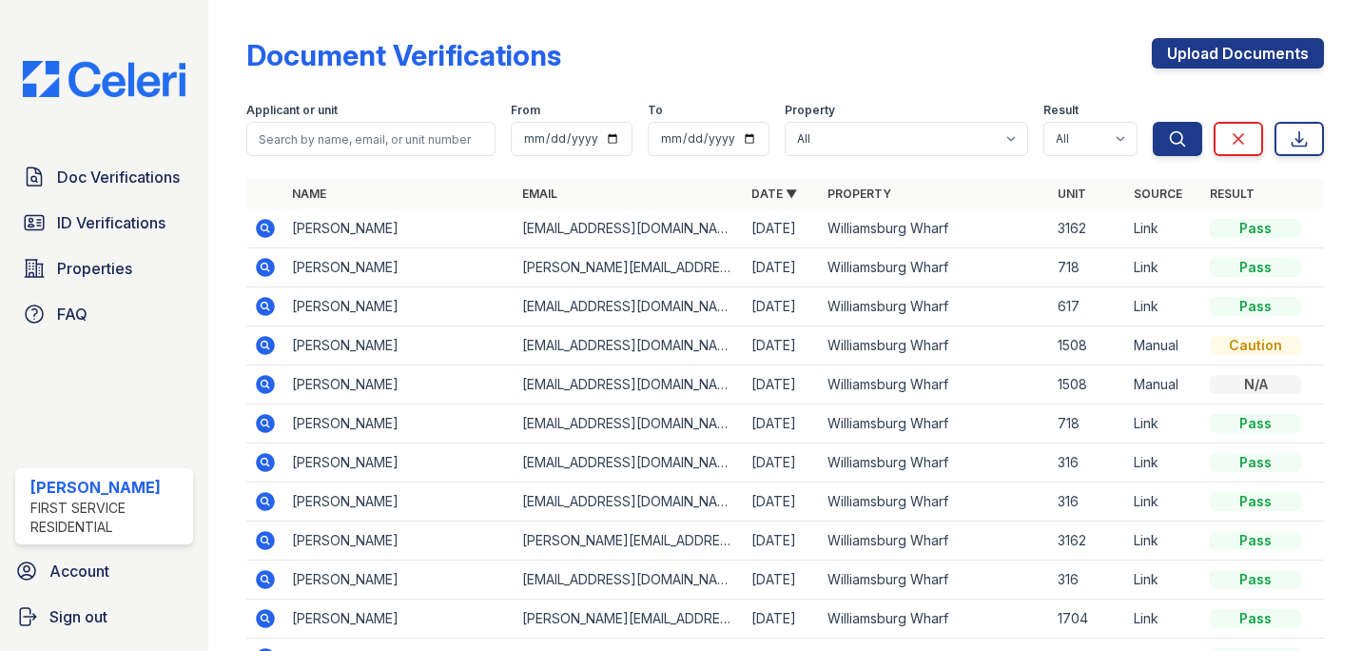
click at [267, 424] on icon at bounding box center [265, 423] width 23 height 23
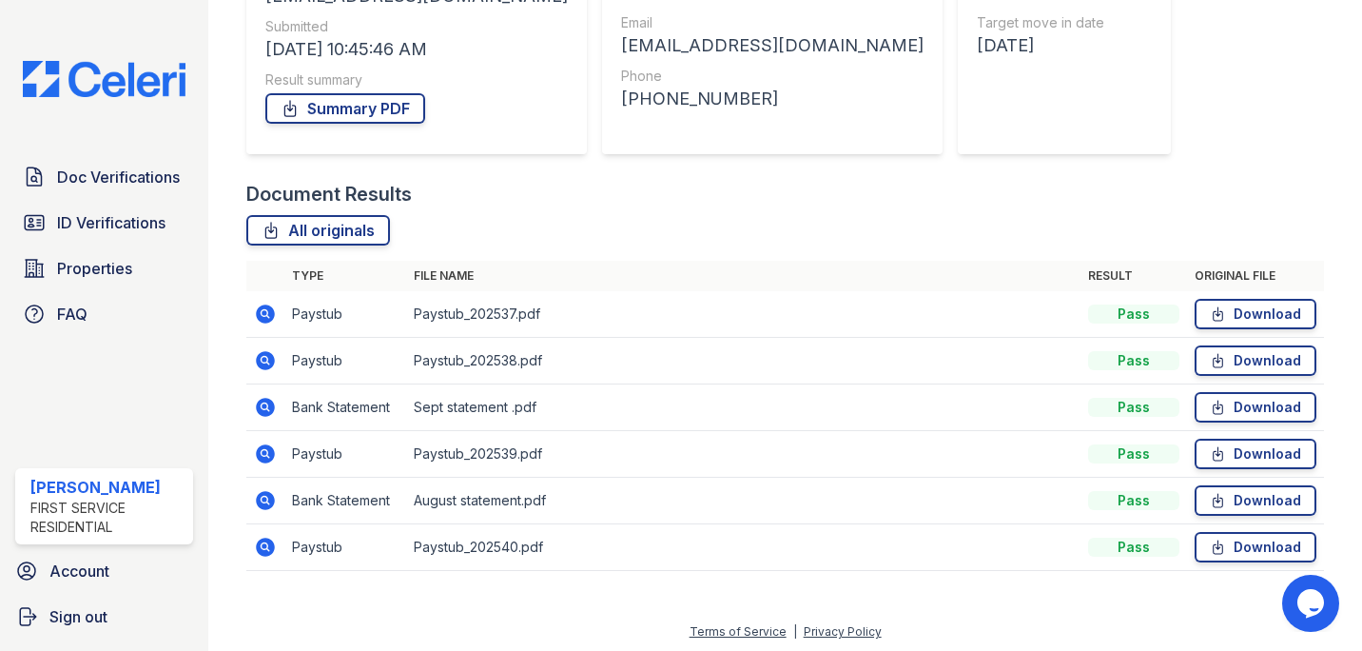
scroll to position [291, 0]
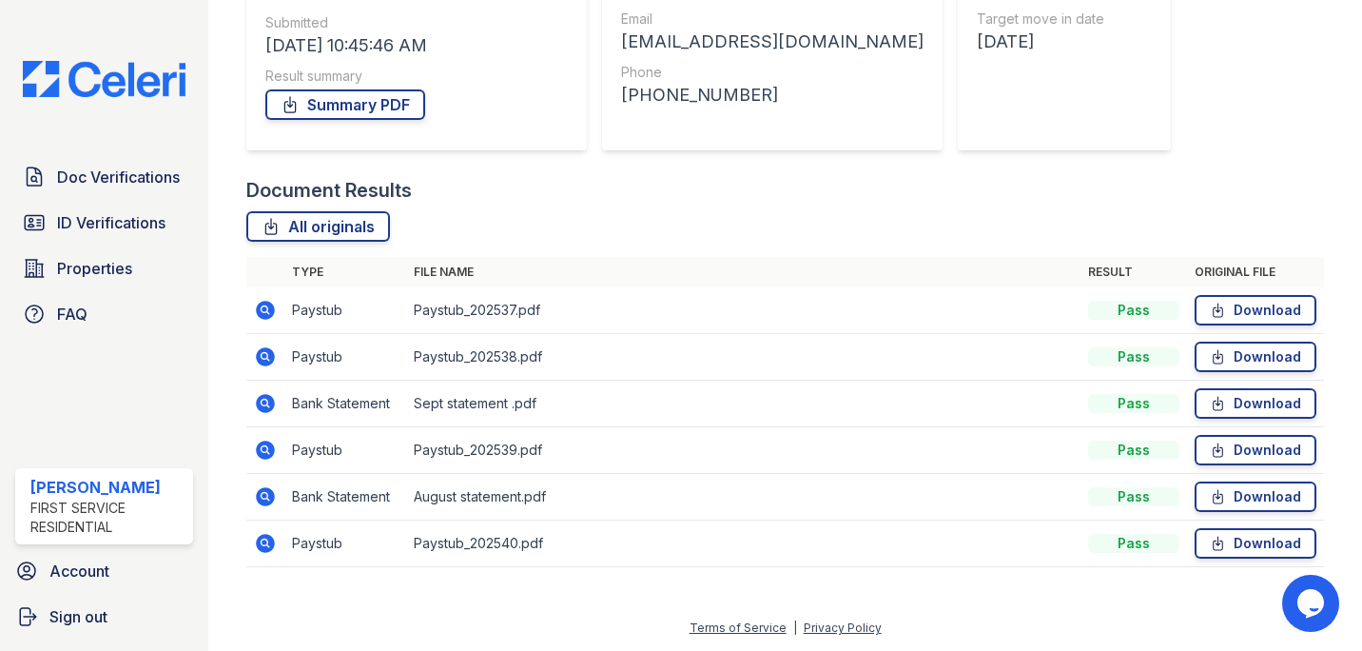
click at [265, 310] on icon at bounding box center [264, 308] width 5 height 5
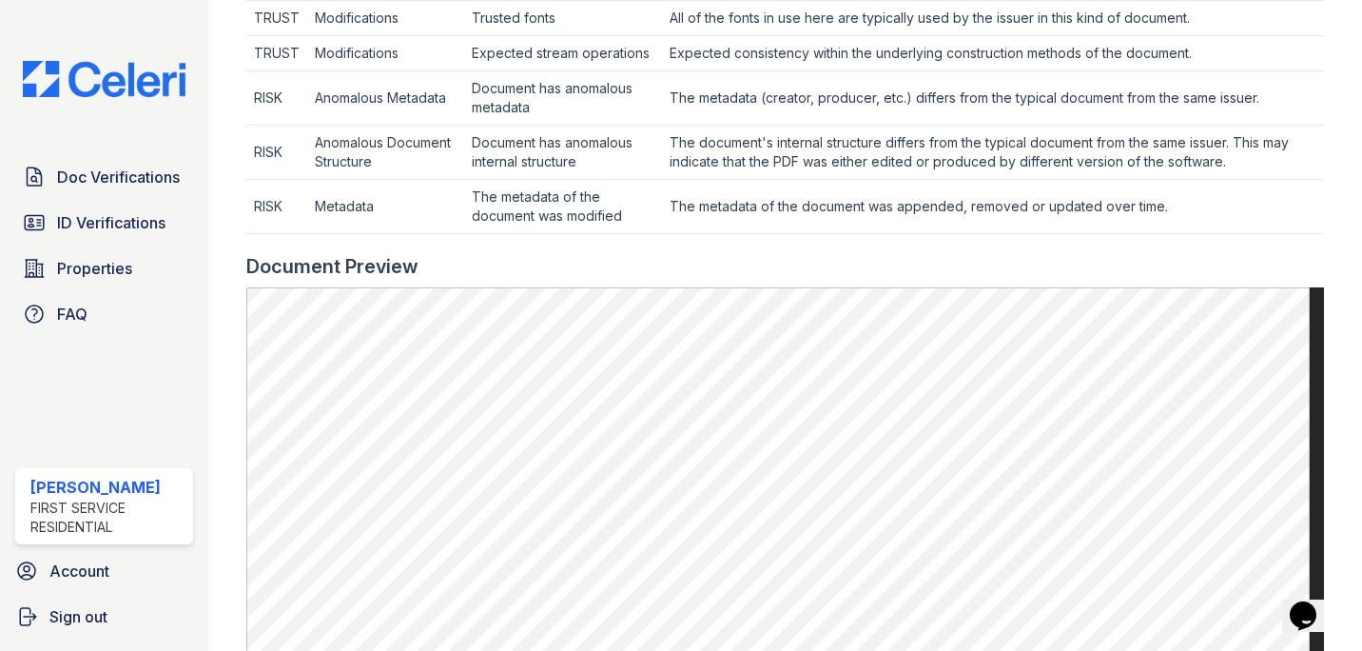
scroll to position [707, 0]
click at [335, 208] on td "Metadata" at bounding box center [385, 208] width 157 height 54
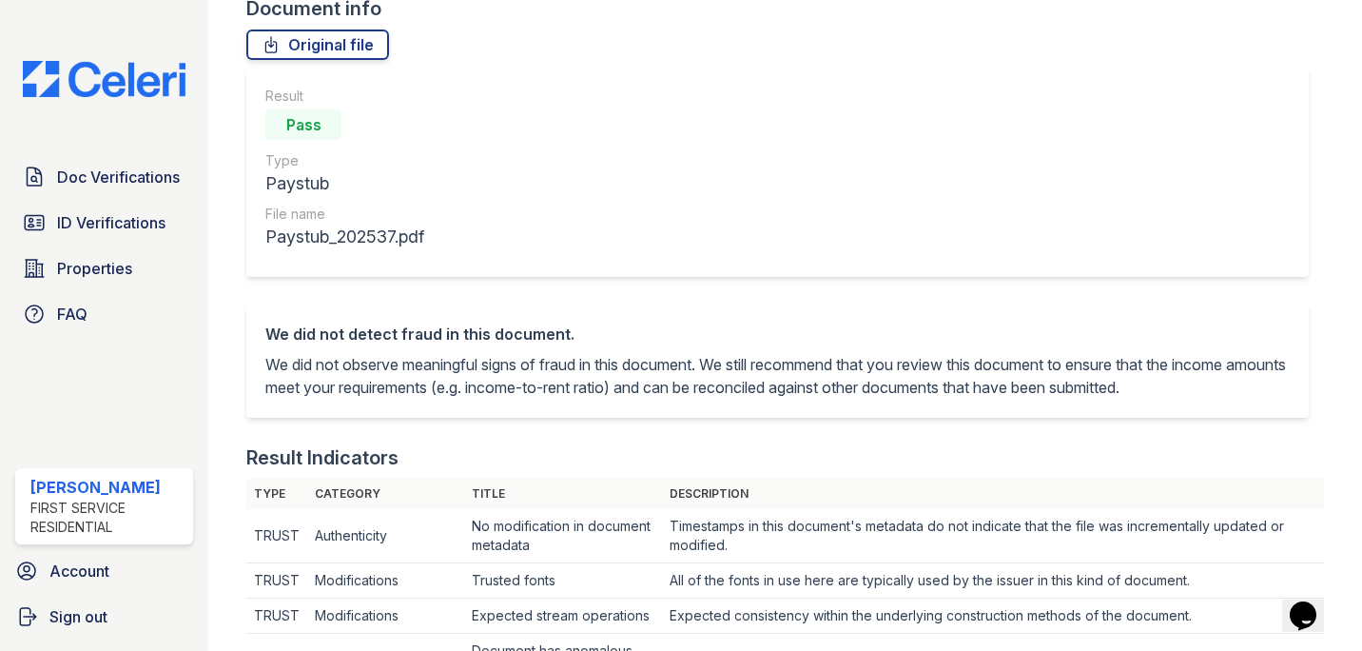
scroll to position [0, 0]
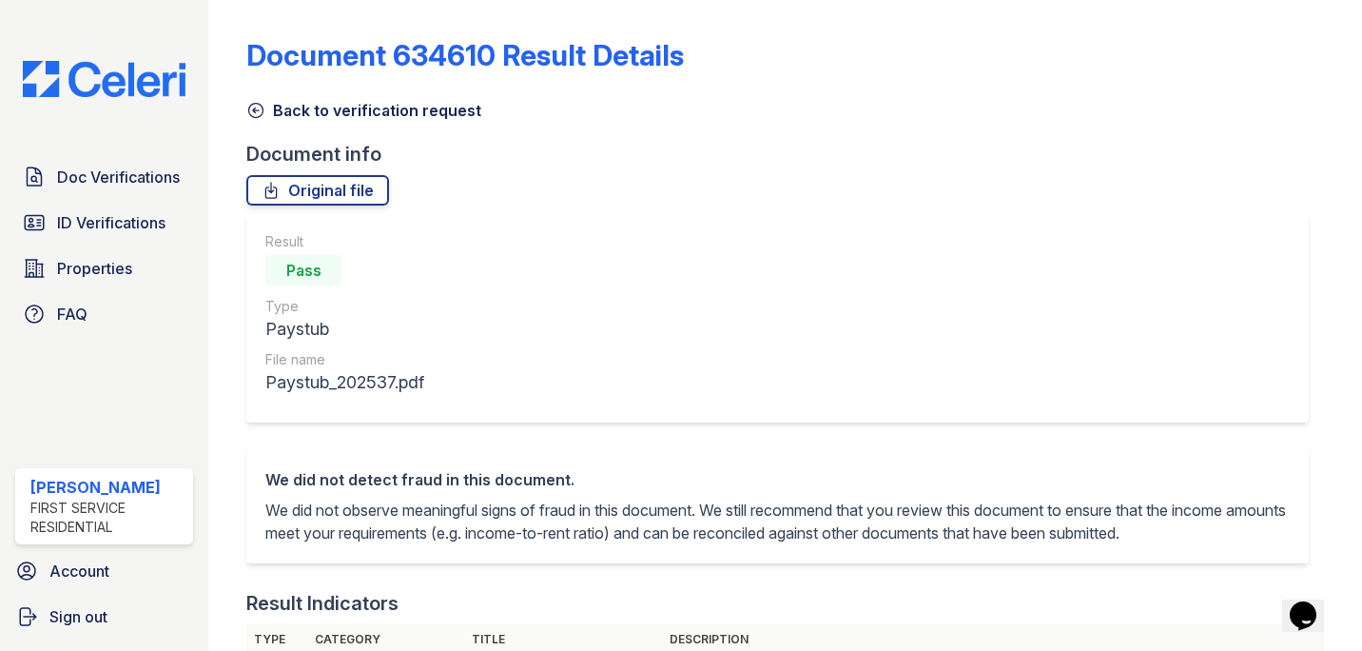
click at [254, 113] on icon at bounding box center [255, 110] width 19 height 19
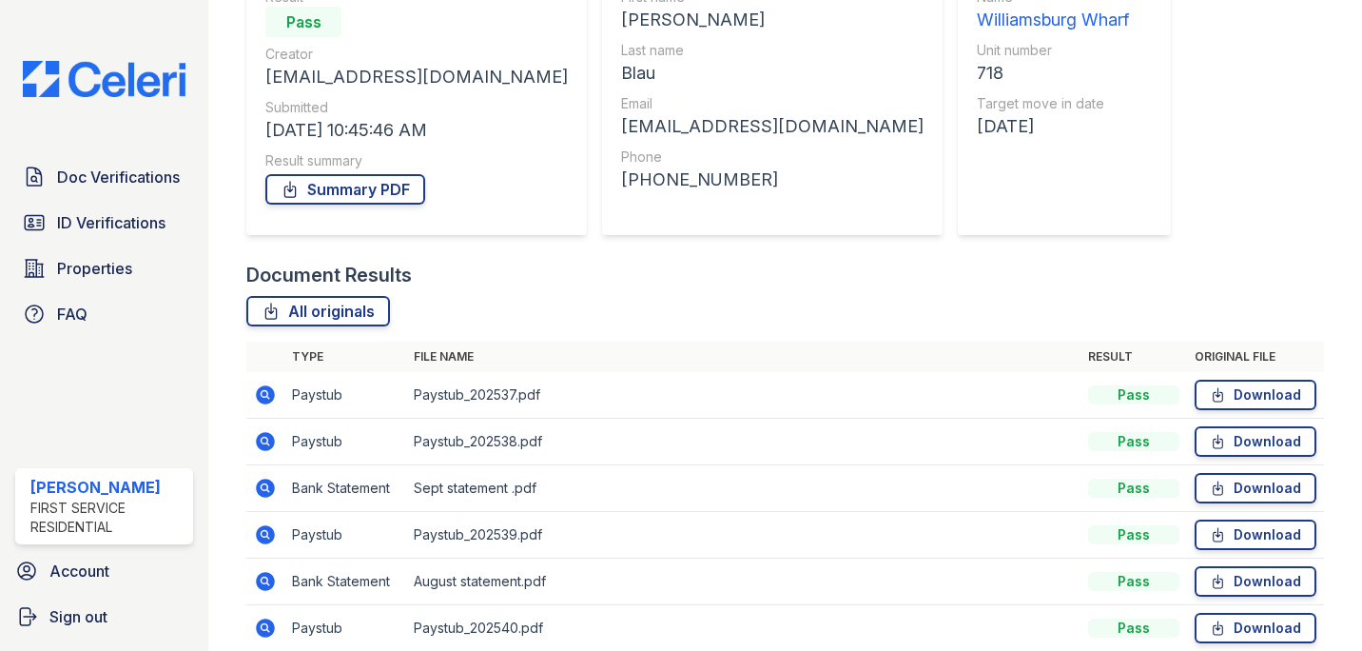
scroll to position [291, 0]
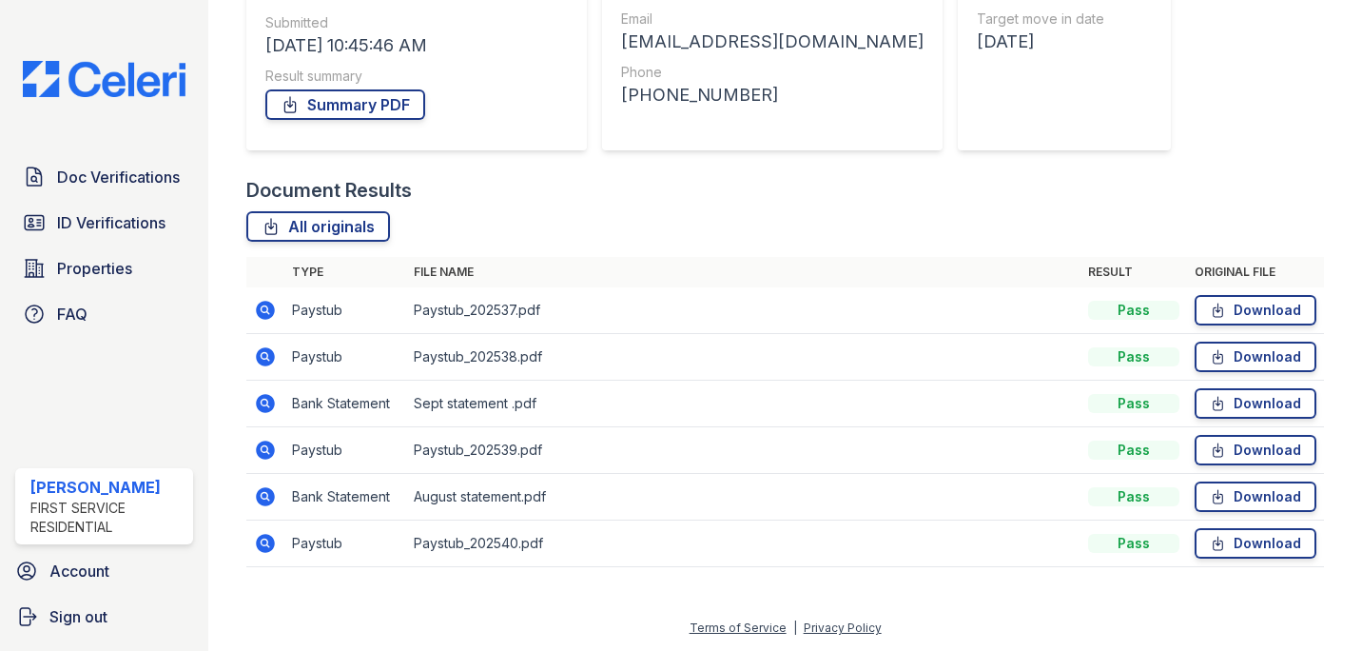
click at [269, 347] on icon at bounding box center [265, 356] width 23 height 23
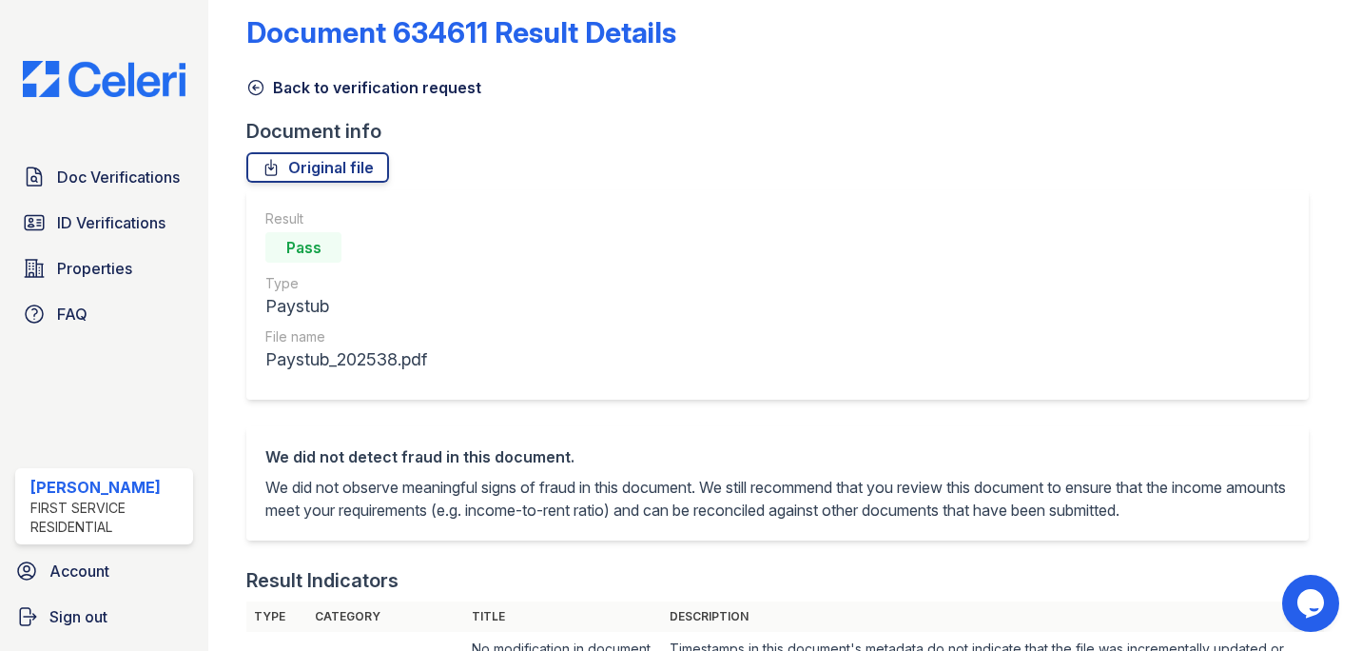
scroll to position [9, 0]
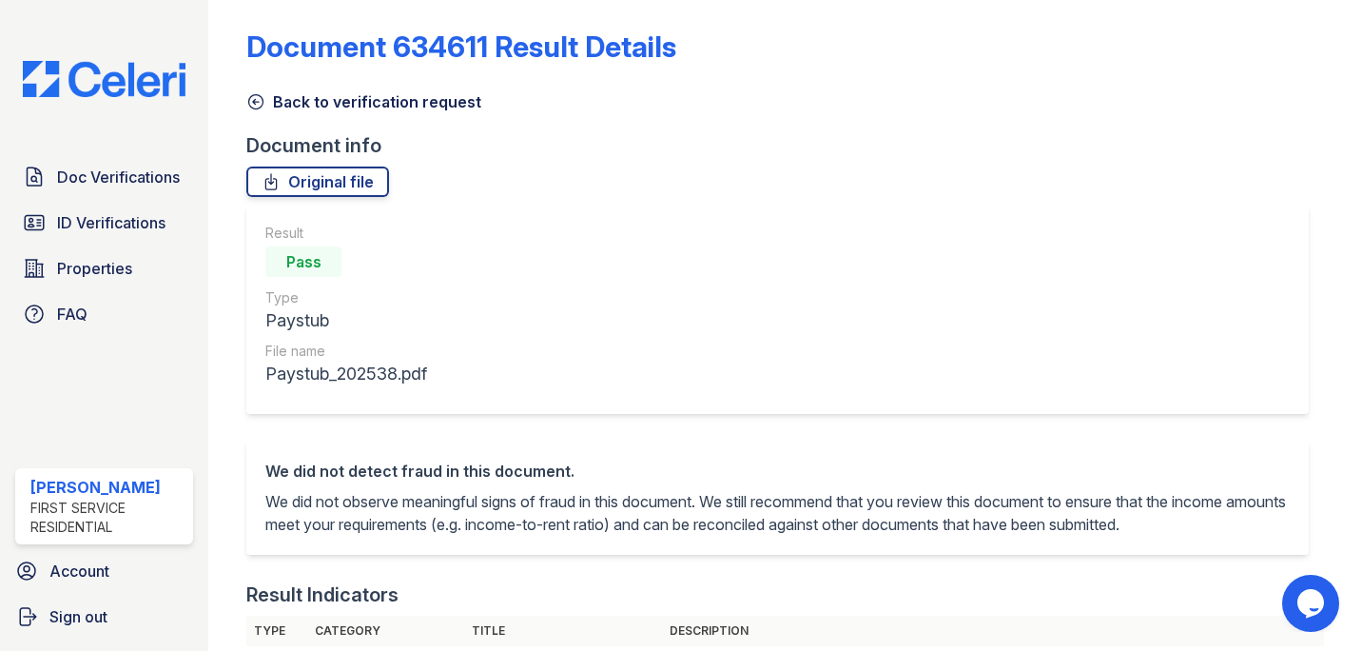
click at [261, 100] on icon at bounding box center [255, 101] width 19 height 19
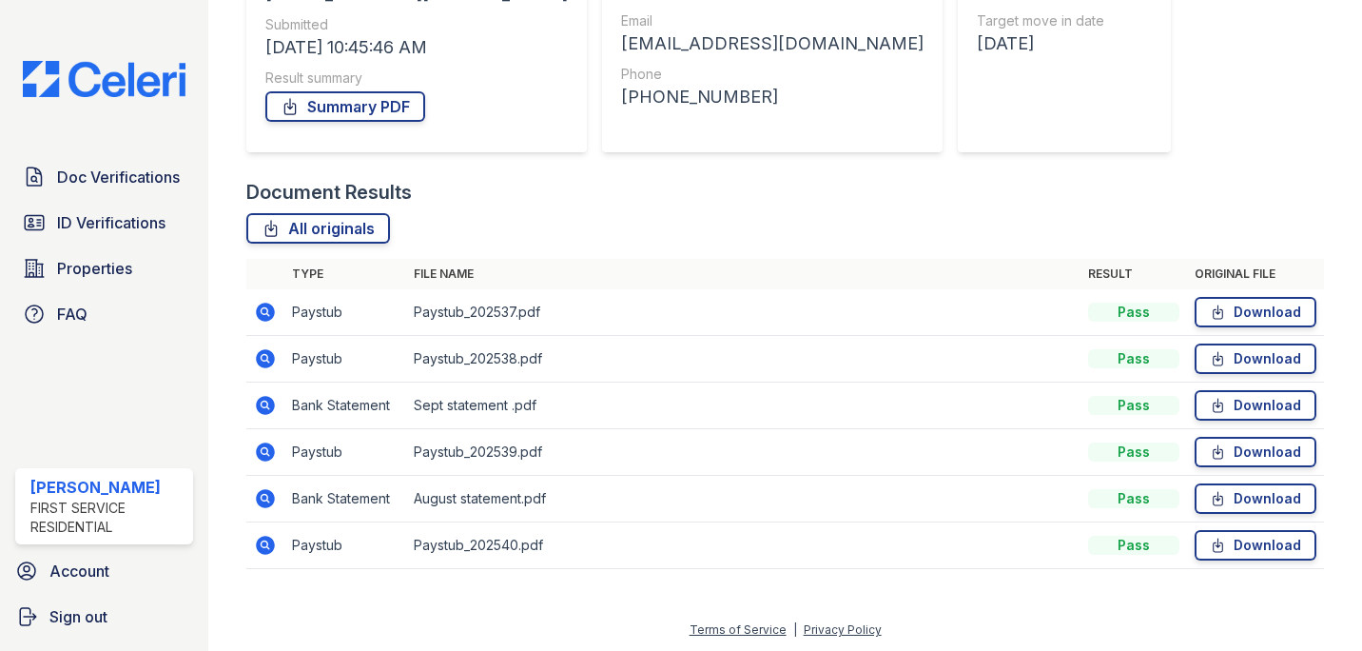
scroll to position [291, 0]
click at [267, 449] on icon at bounding box center [265, 450] width 23 height 23
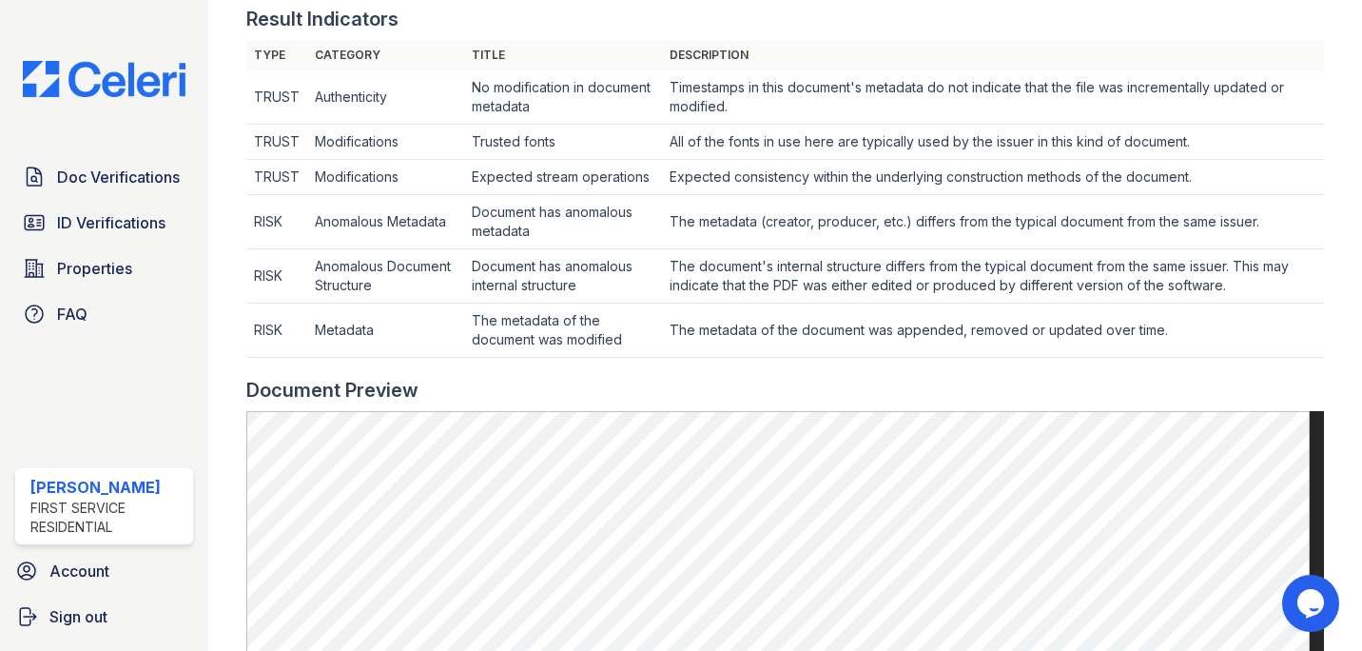
scroll to position [585, 0]
